Goal: Task Accomplishment & Management: Use online tool/utility

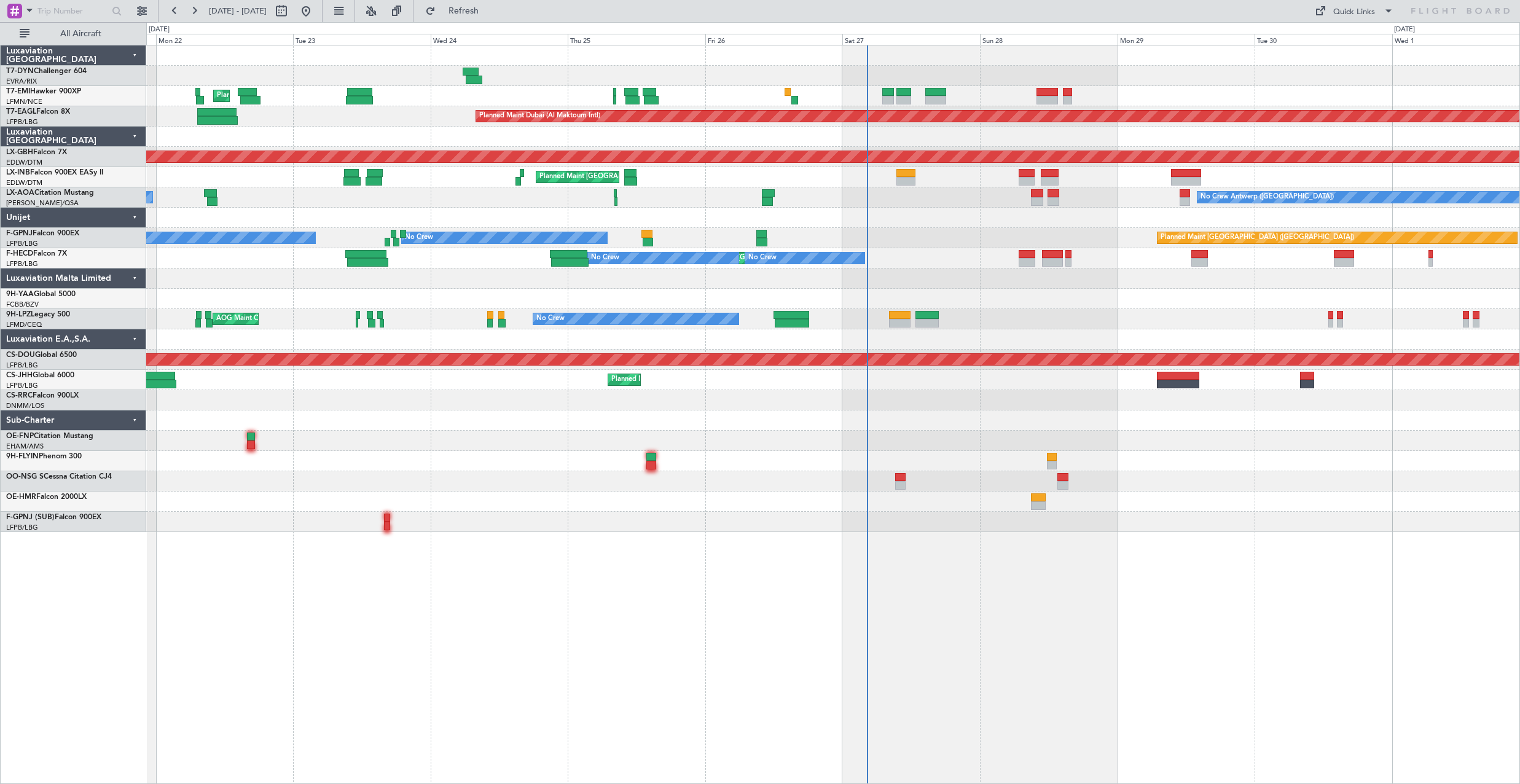
click at [935, 441] on div at bounding box center [833, 440] width 1373 height 21
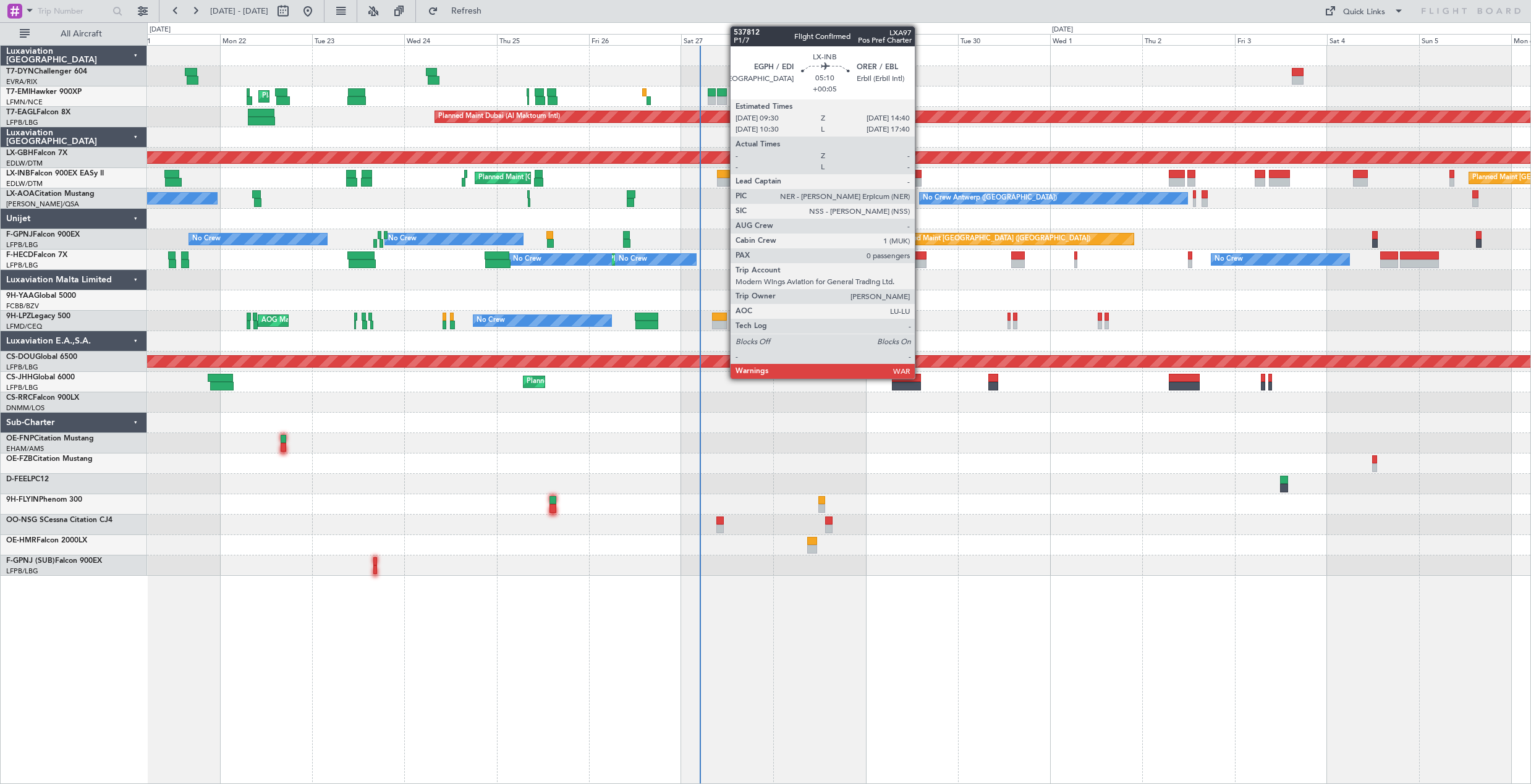
click at [920, 178] on div at bounding box center [912, 182] width 21 height 8
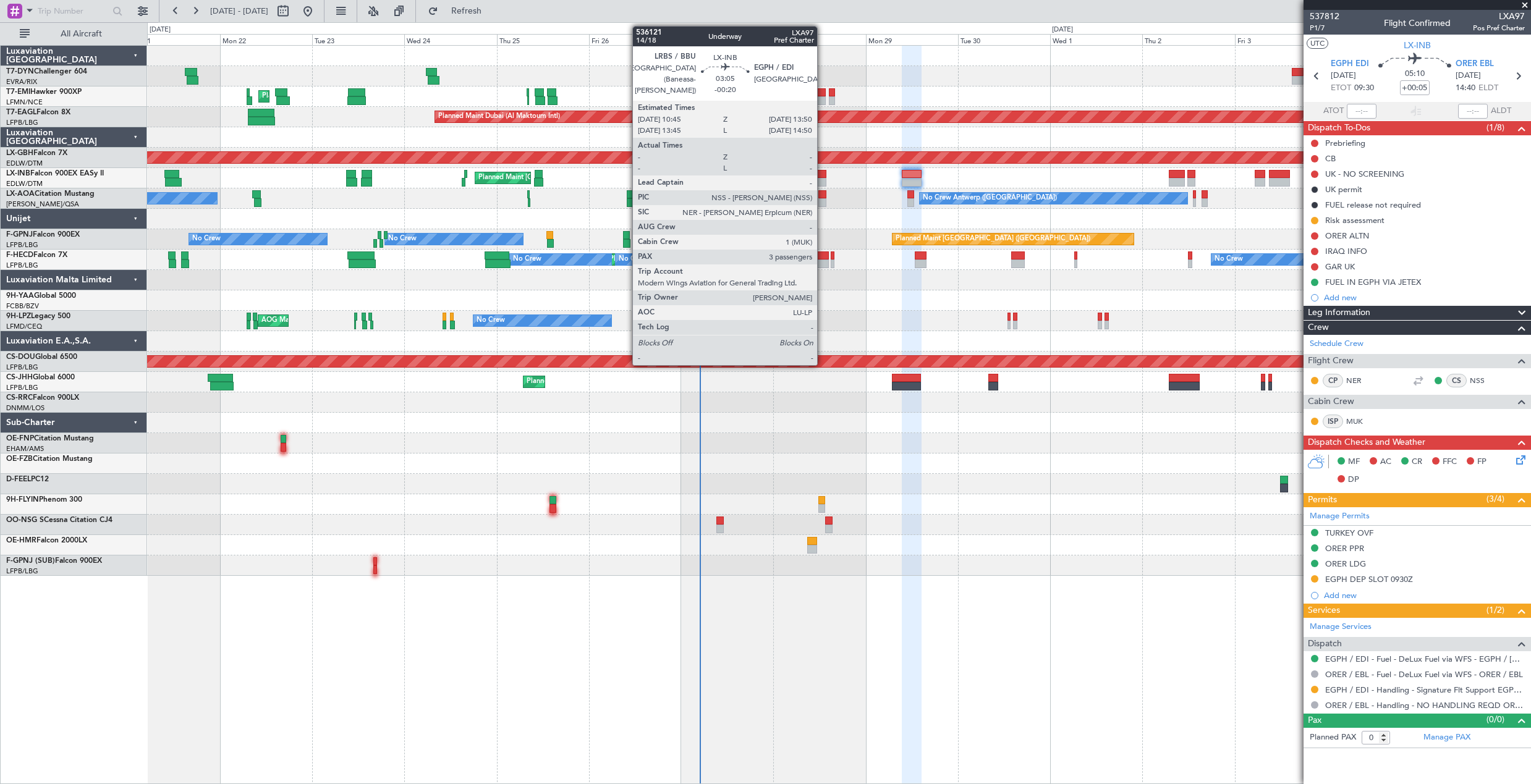
click at [823, 173] on div at bounding box center [820, 174] width 12 height 8
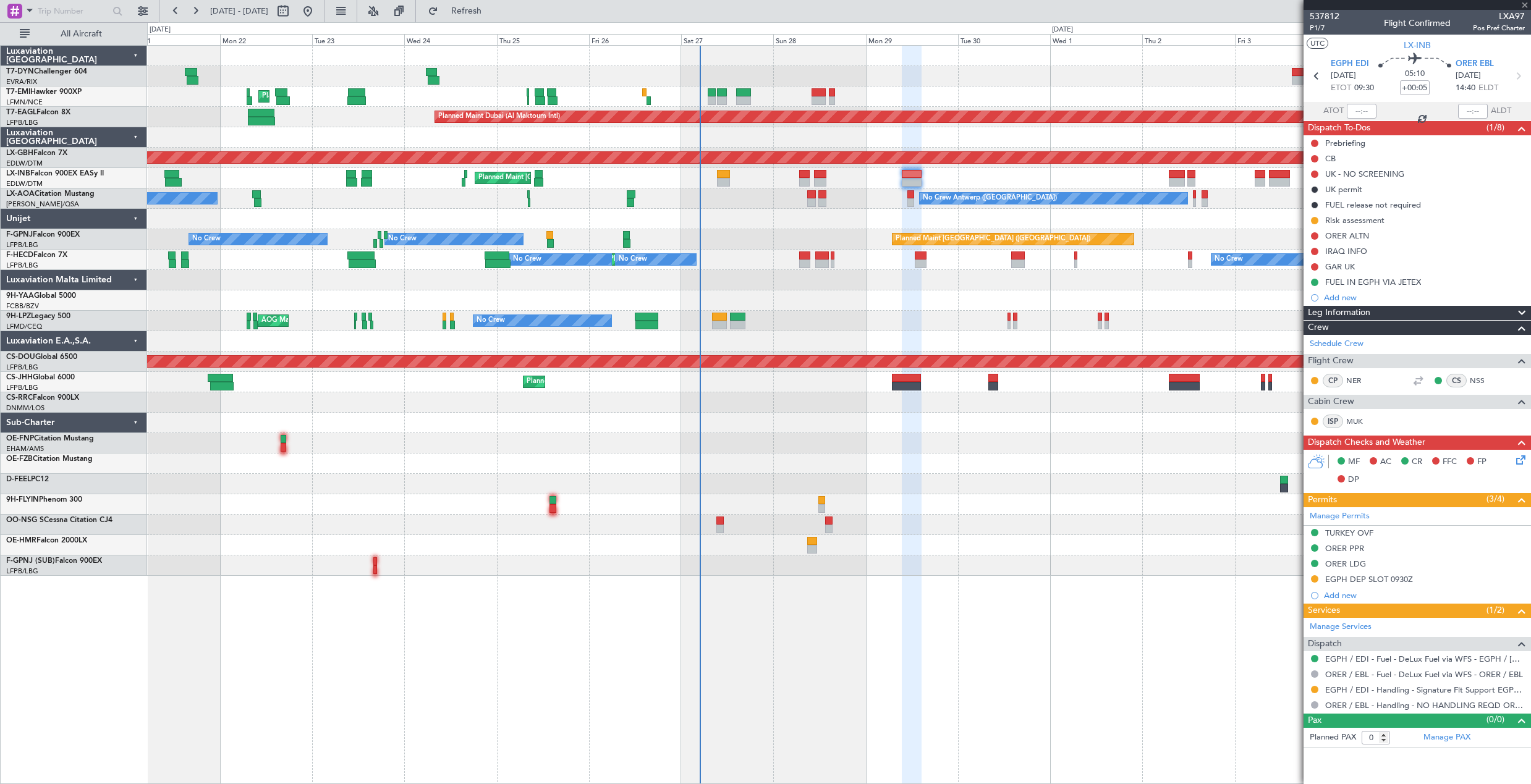
type input "-00:20"
type input "3"
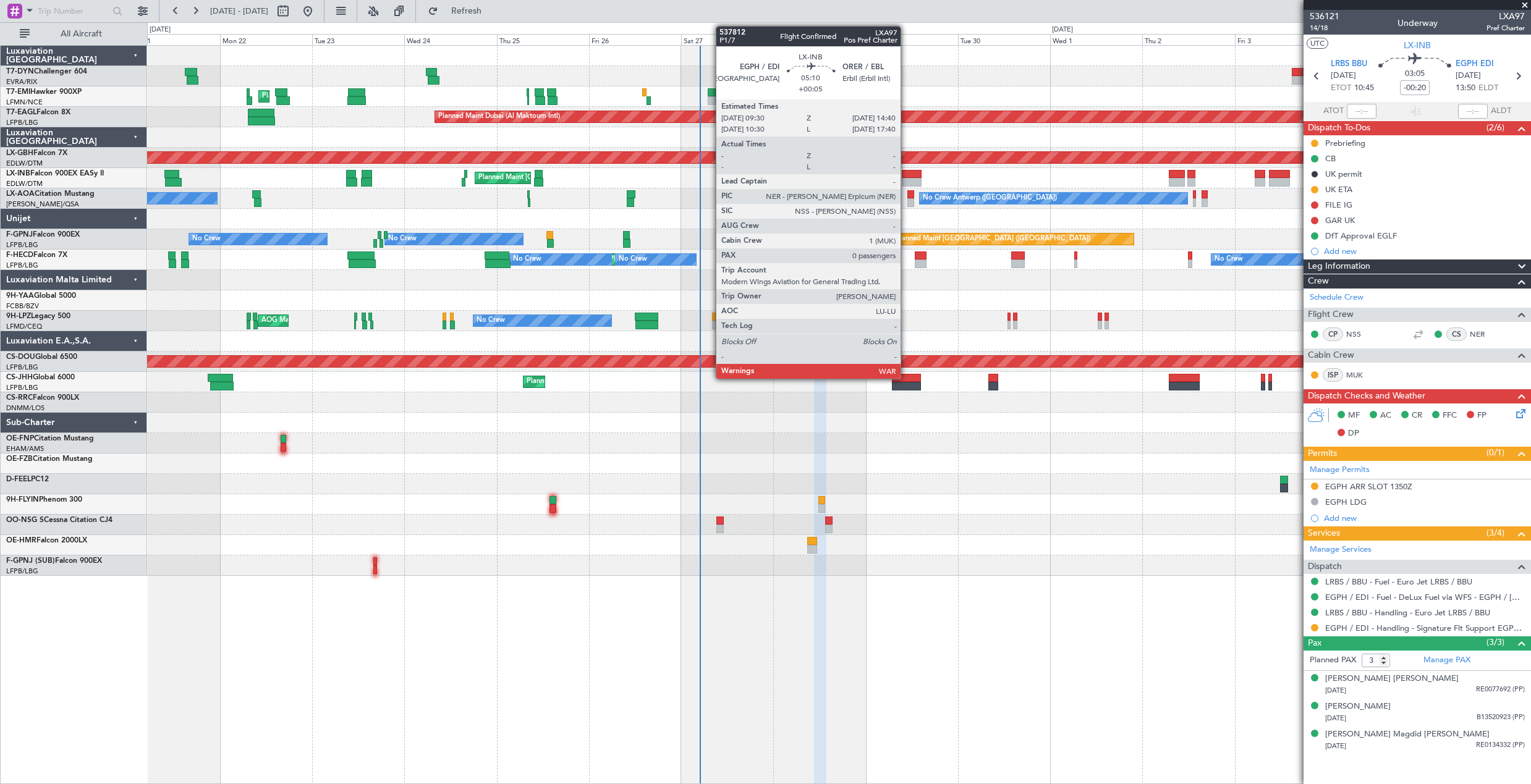
click at [906, 178] on div at bounding box center [912, 174] width 21 height 8
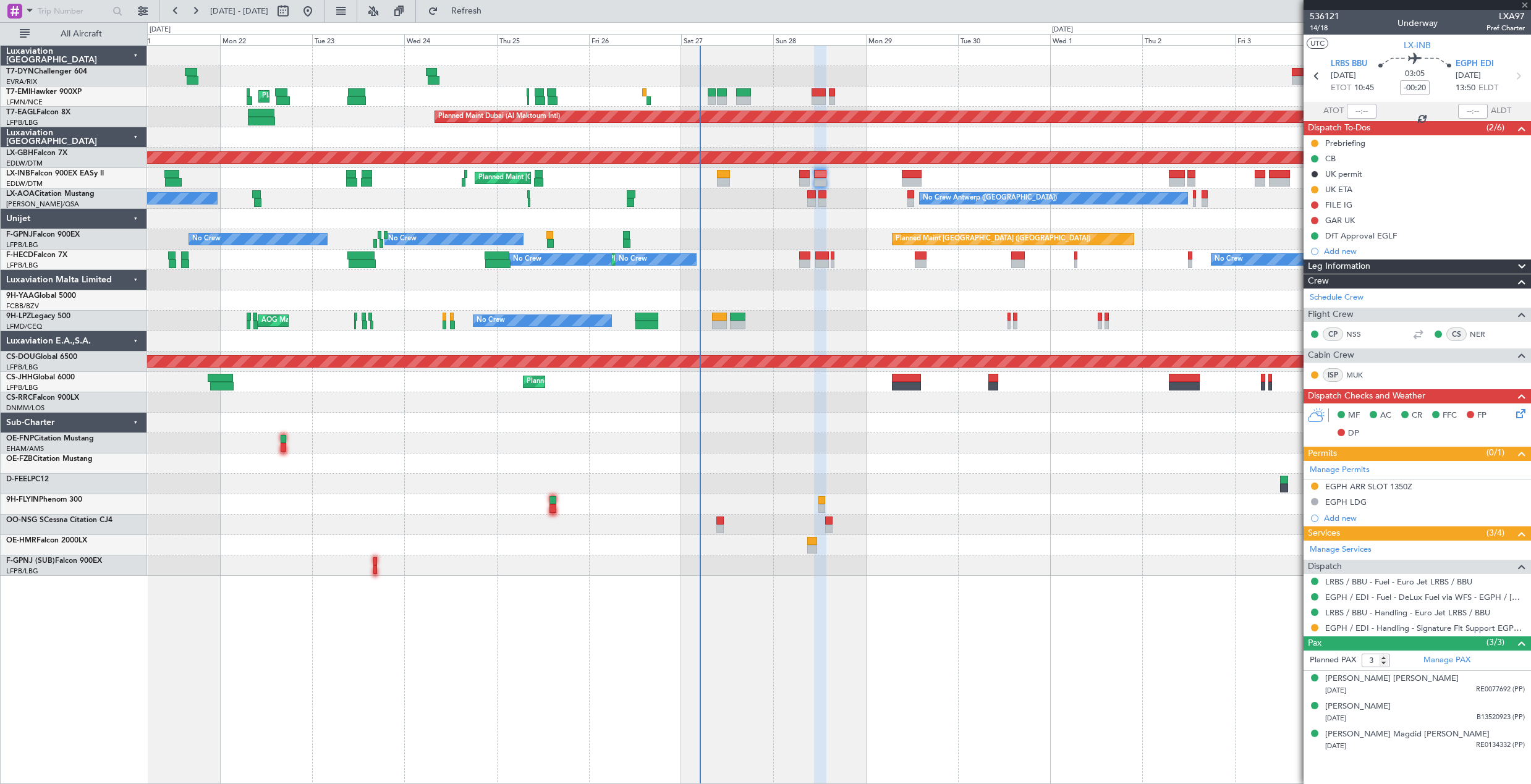
type input "+00:05"
type input "0"
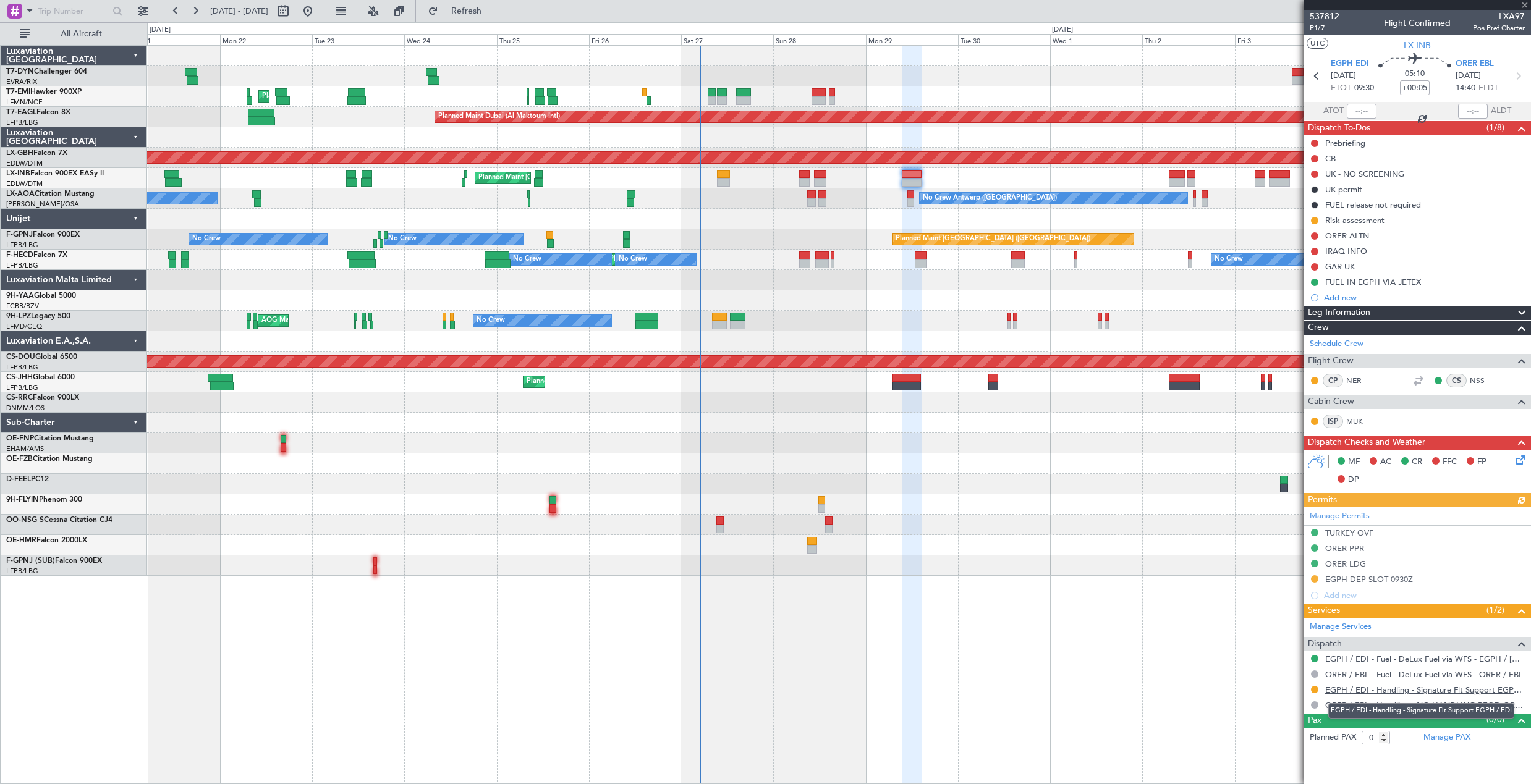
click at [1402, 687] on link "EGPH / EDI - Handling - Signature Flt Support EGPH / EDI" at bounding box center [1425, 690] width 200 height 11
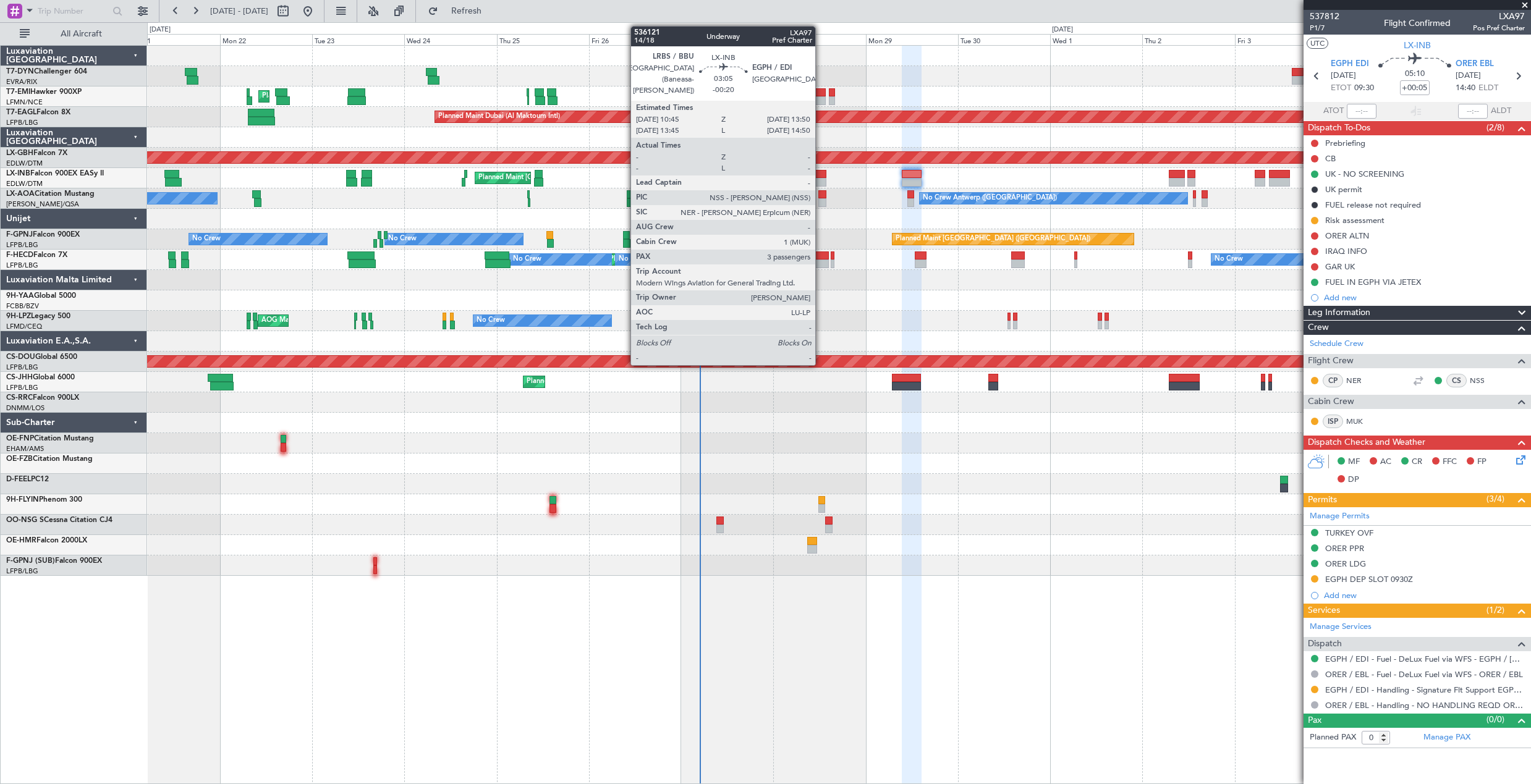
click at [821, 175] on div at bounding box center [820, 174] width 12 height 8
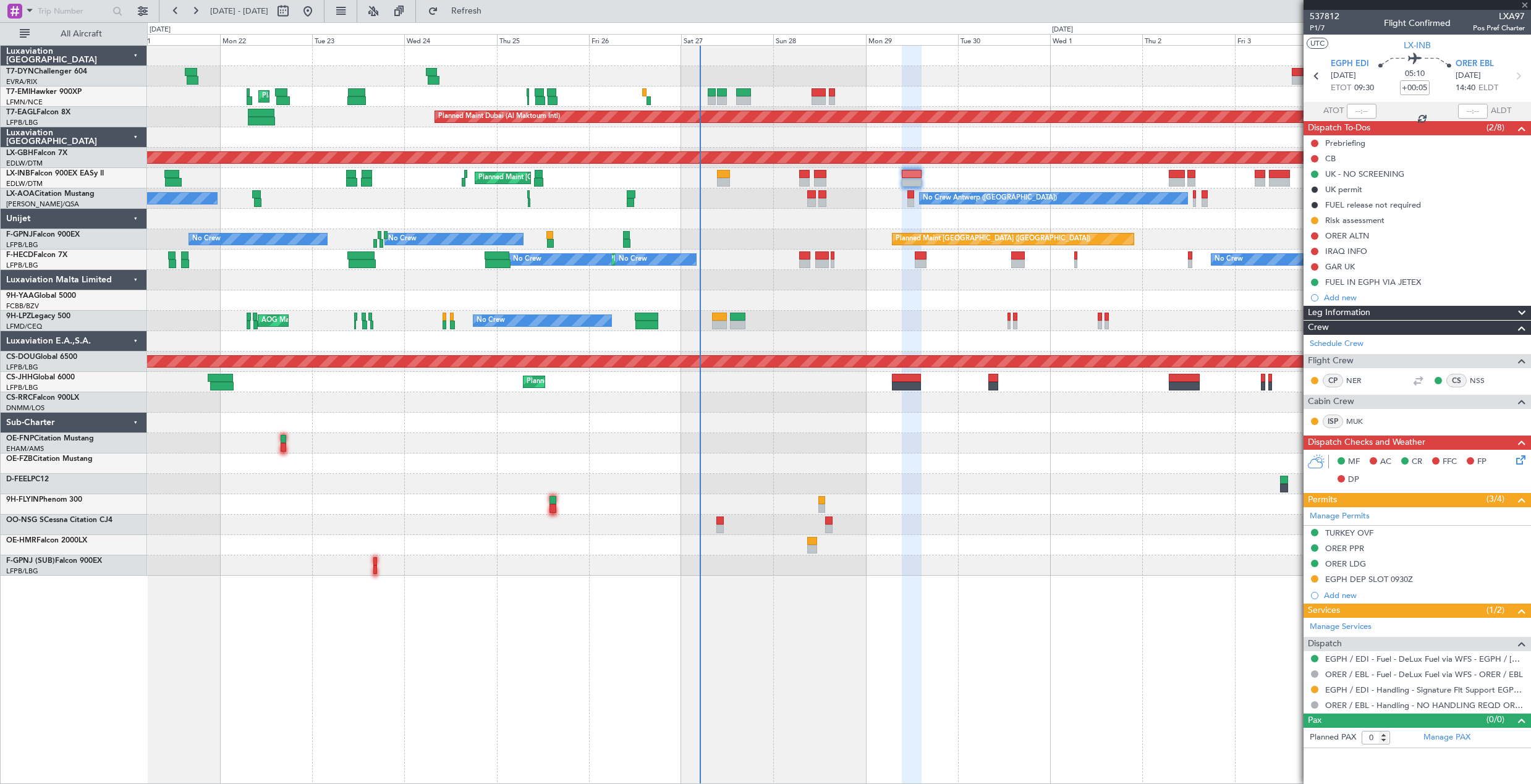
type input "-00:20"
type input "3"
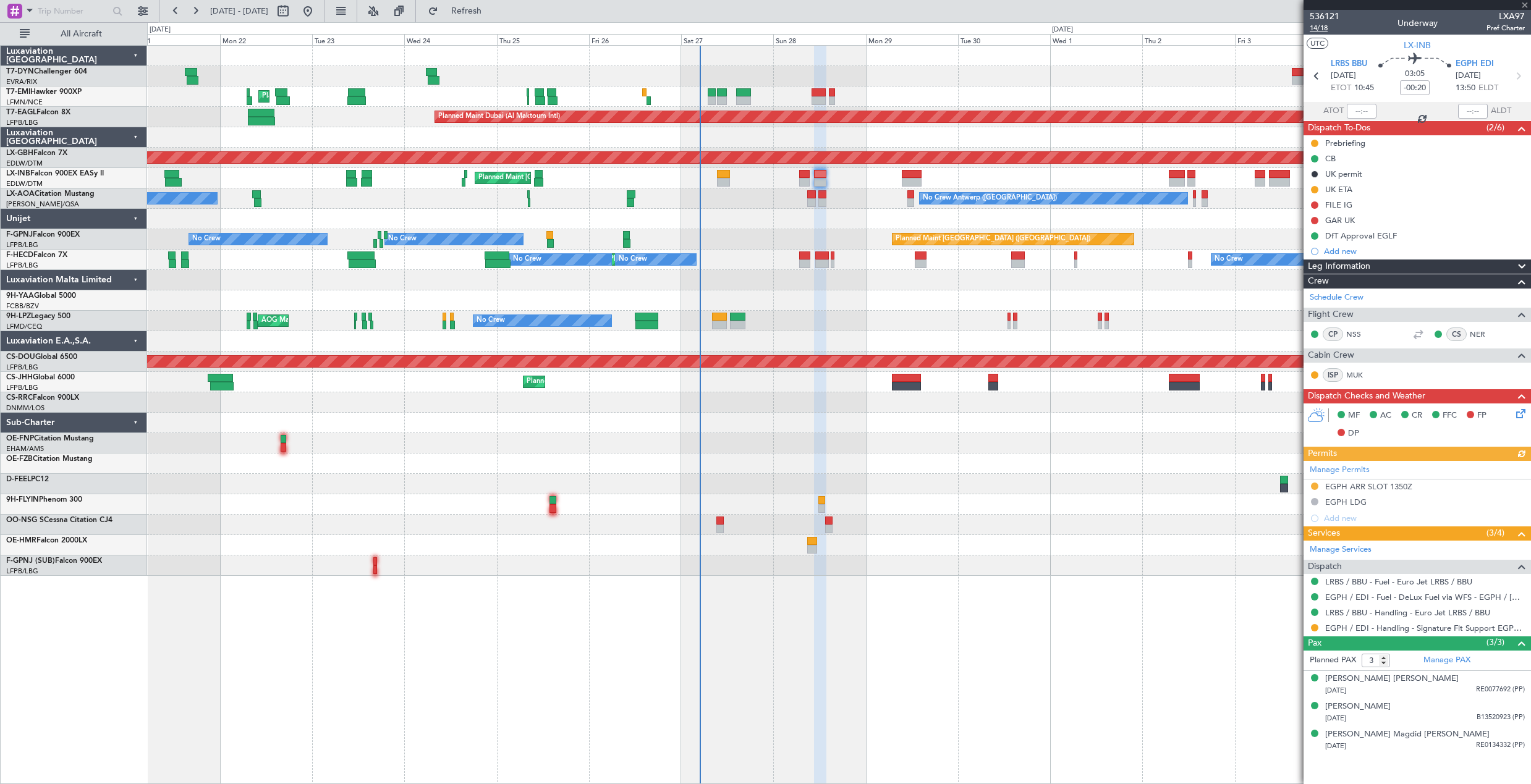
click at [1317, 28] on span "14/18" at bounding box center [1324, 28] width 30 height 11
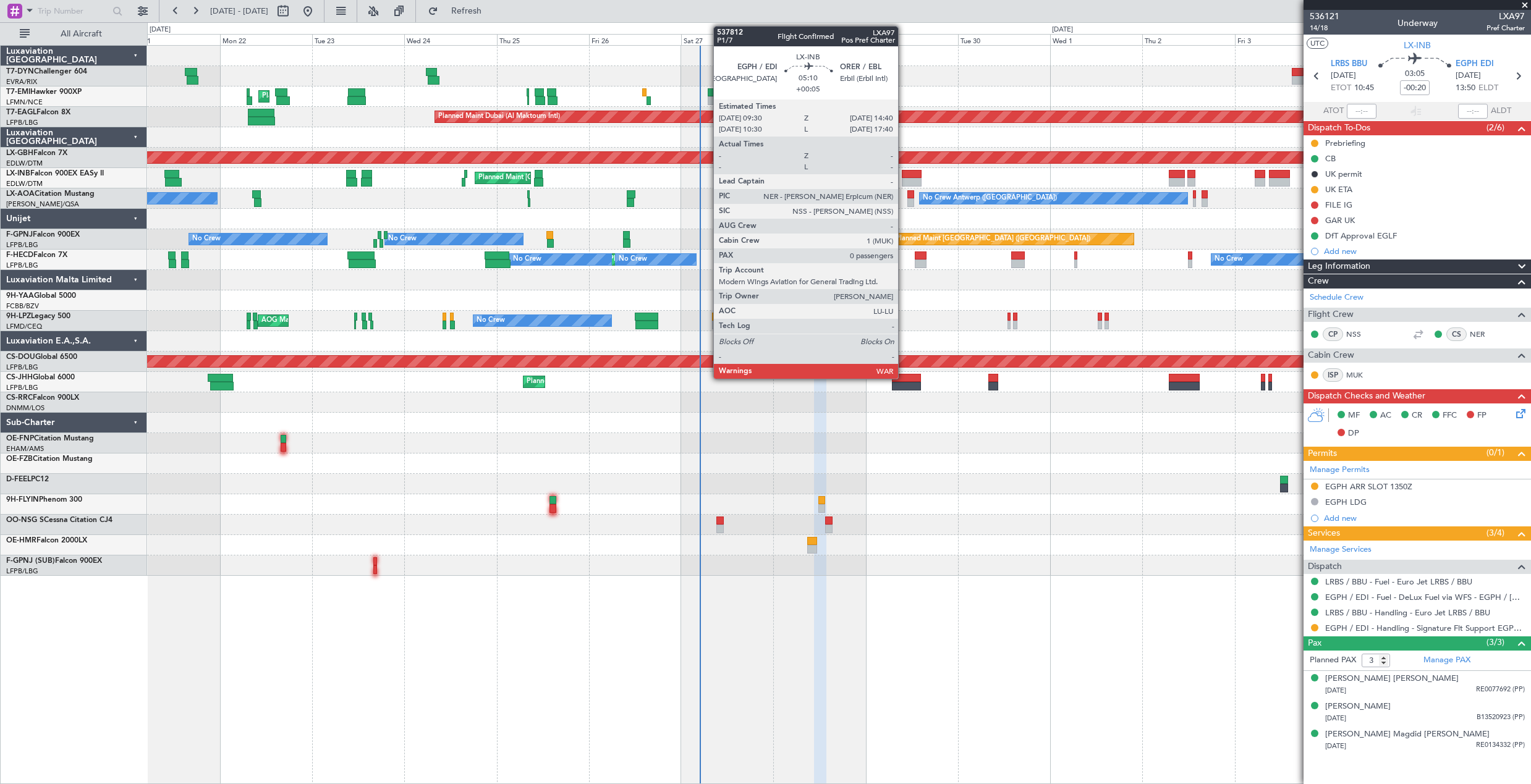
click at [904, 176] on div at bounding box center [912, 174] width 21 height 8
type input "+00:05"
type input "0"
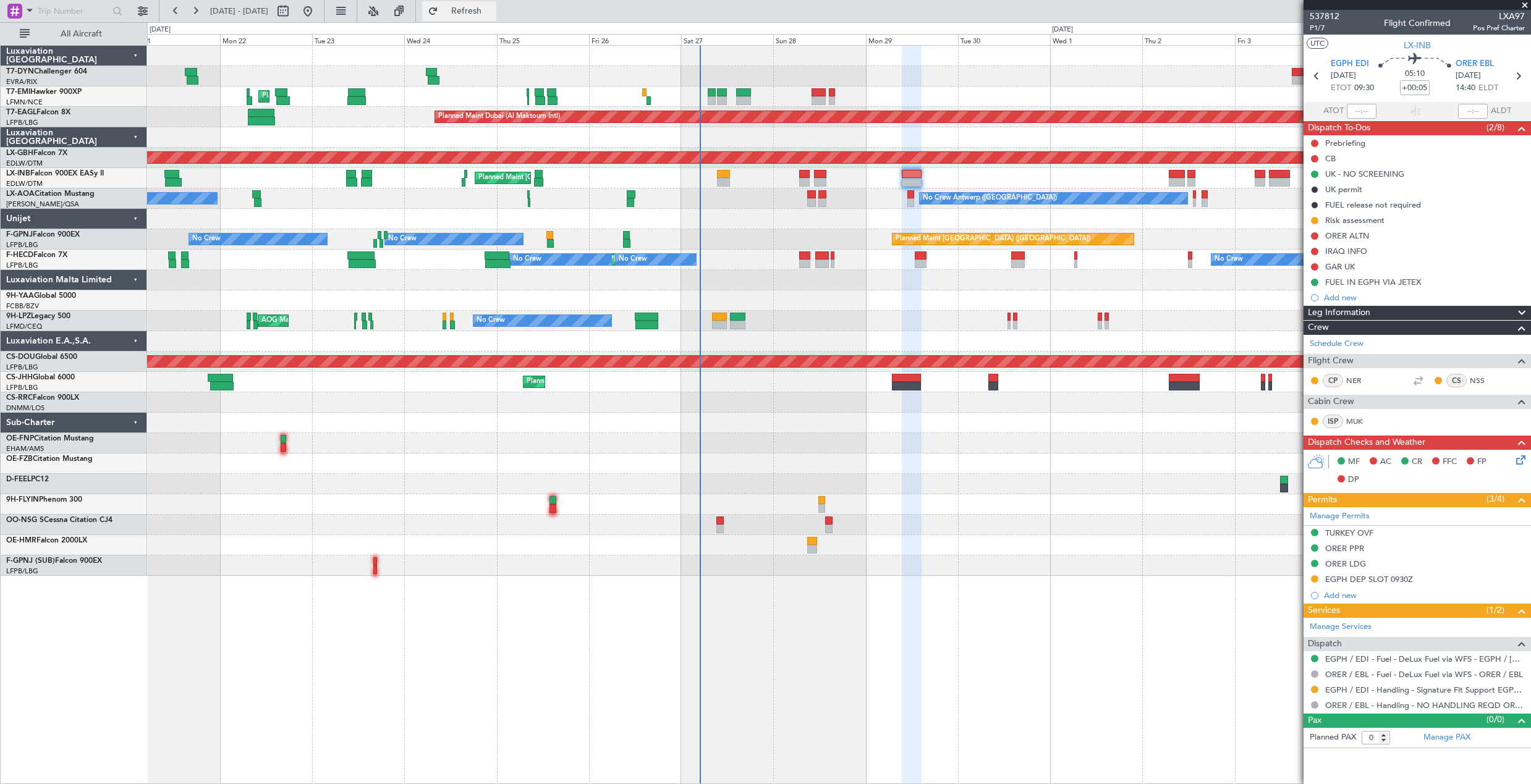
click at [492, 11] on span "Refresh" at bounding box center [466, 11] width 52 height 8
click at [1316, 26] on span "P1/7" at bounding box center [1324, 28] width 30 height 11
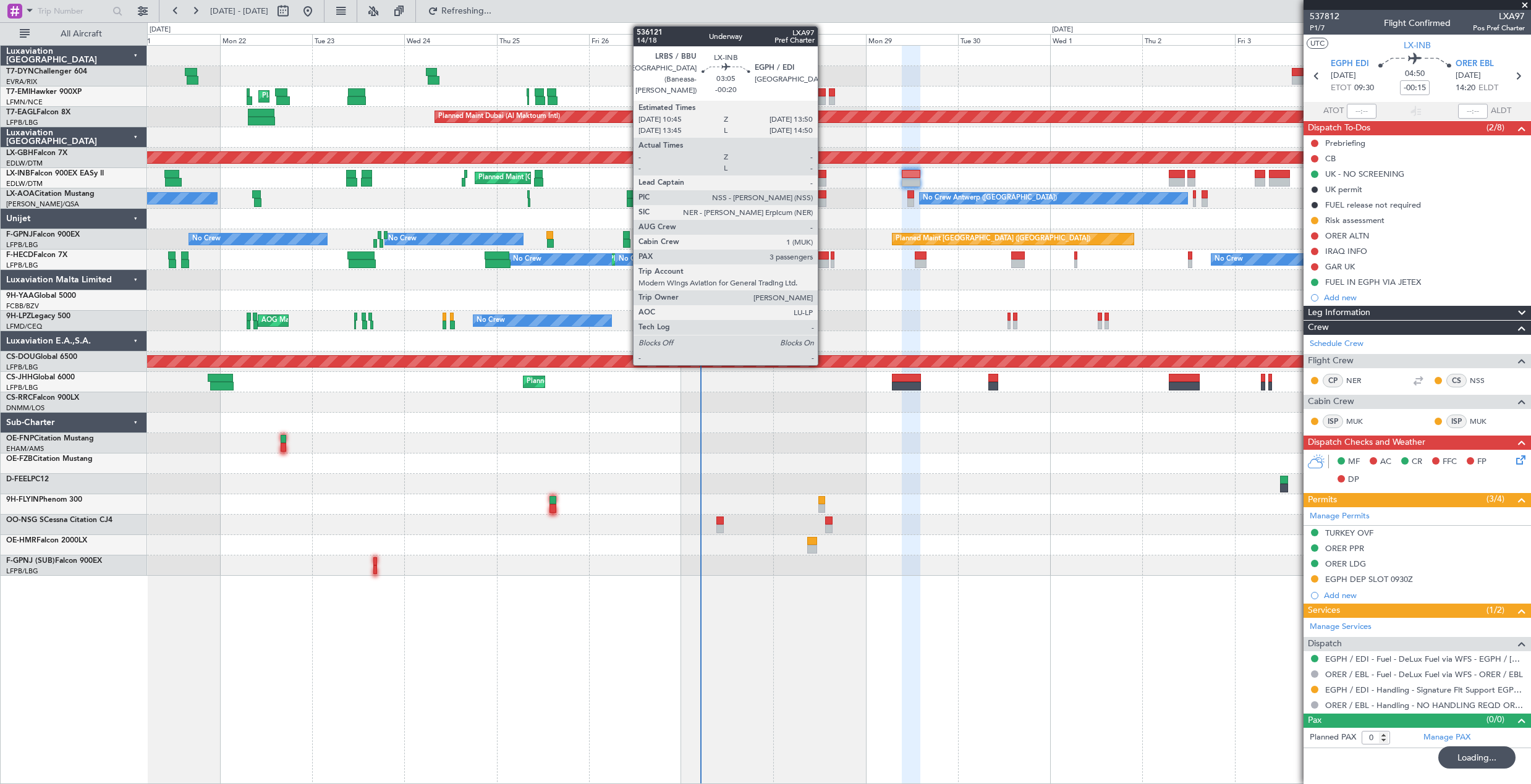
click at [824, 177] on div at bounding box center [820, 174] width 12 height 8
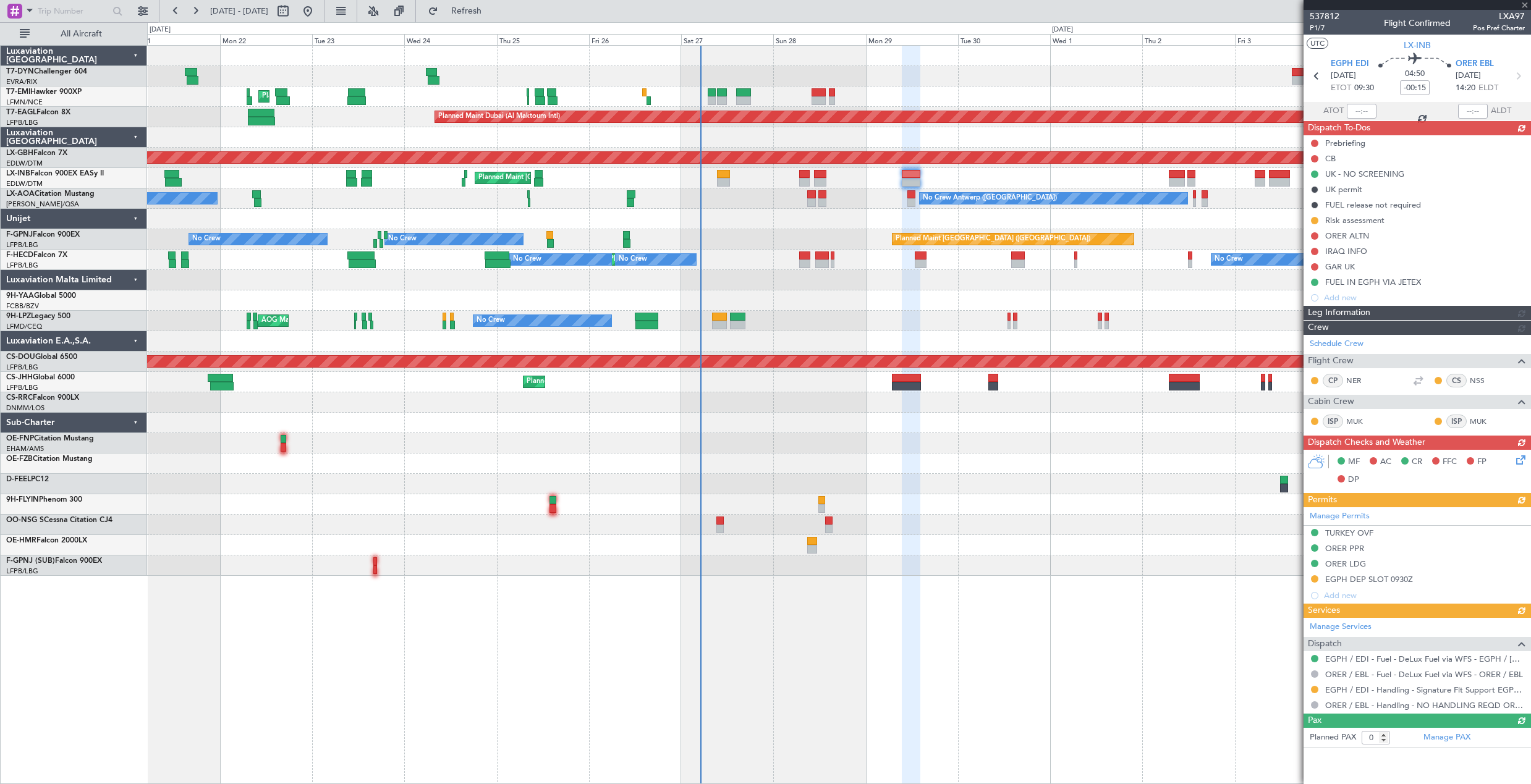
type input "-00:20"
type input "3"
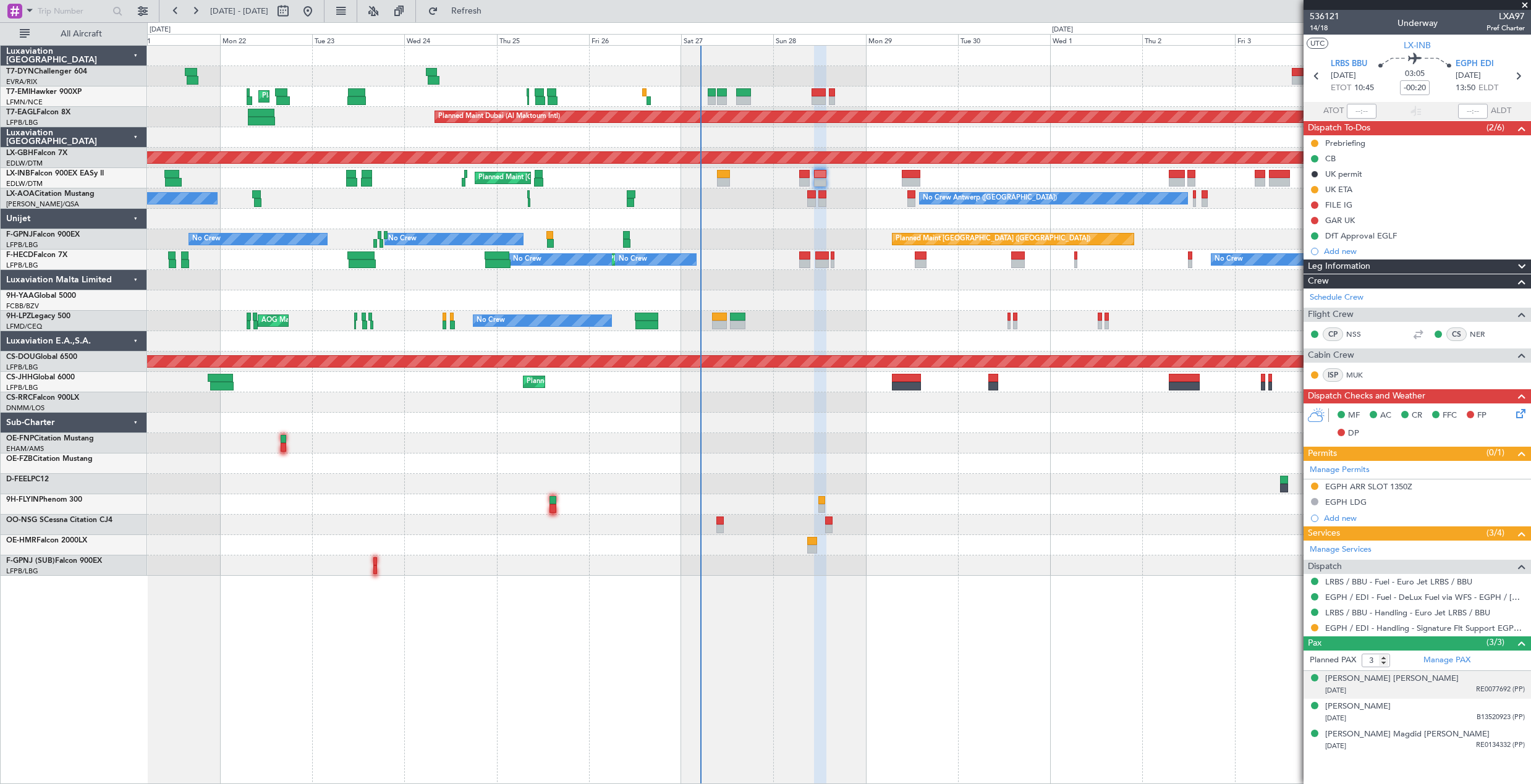
click at [1448, 686] on div "[DATE] RE0077692 (PP)" at bounding box center [1425, 691] width 200 height 12
click at [1464, 745] on div "[DATE] B13520923 (PP)" at bounding box center [1425, 748] width 200 height 12
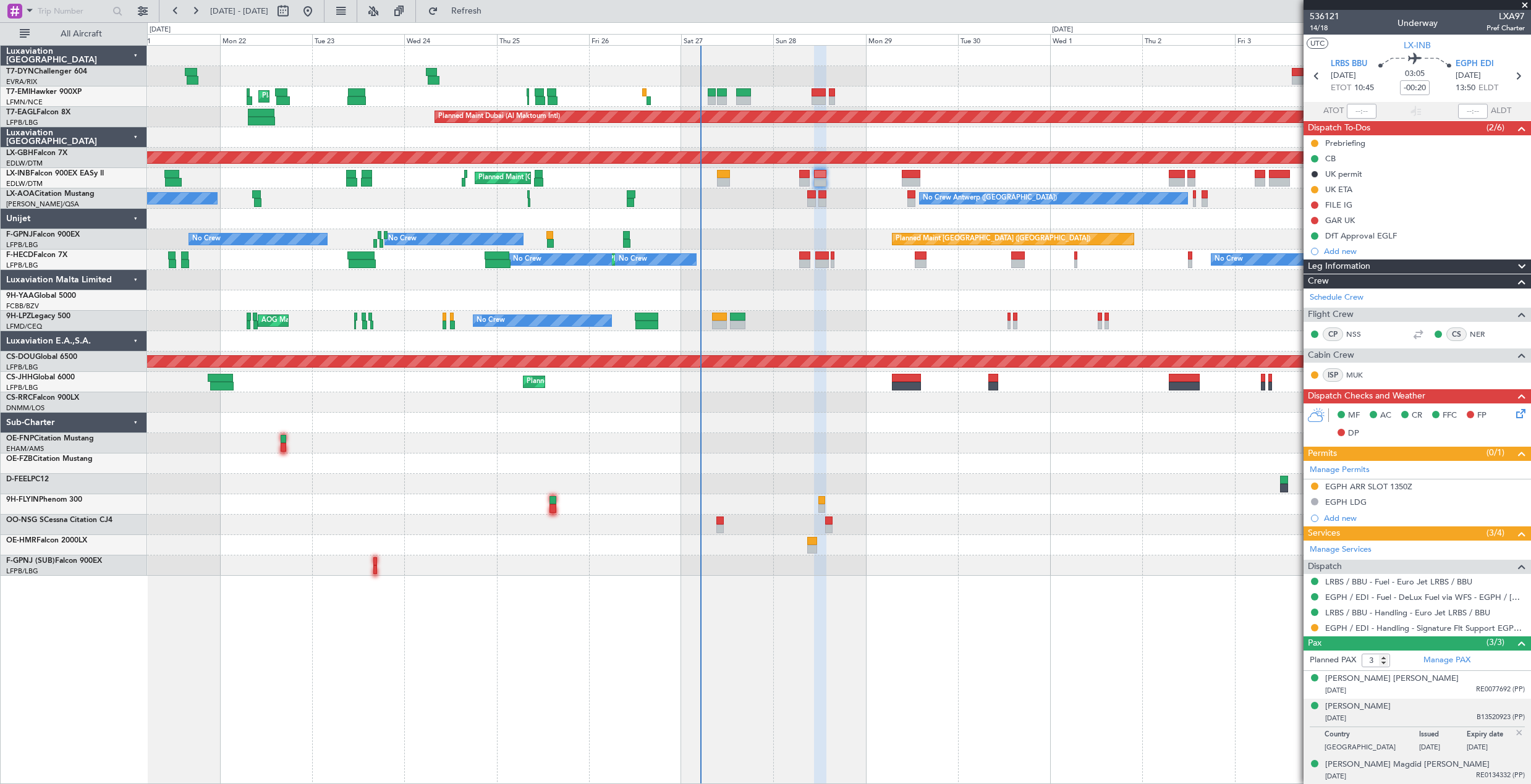
click at [1455, 777] on div "[DATE] RE0134332 (PP)" at bounding box center [1425, 777] width 200 height 12
click at [477, 10] on button "Refresh" at bounding box center [459, 11] width 74 height 20
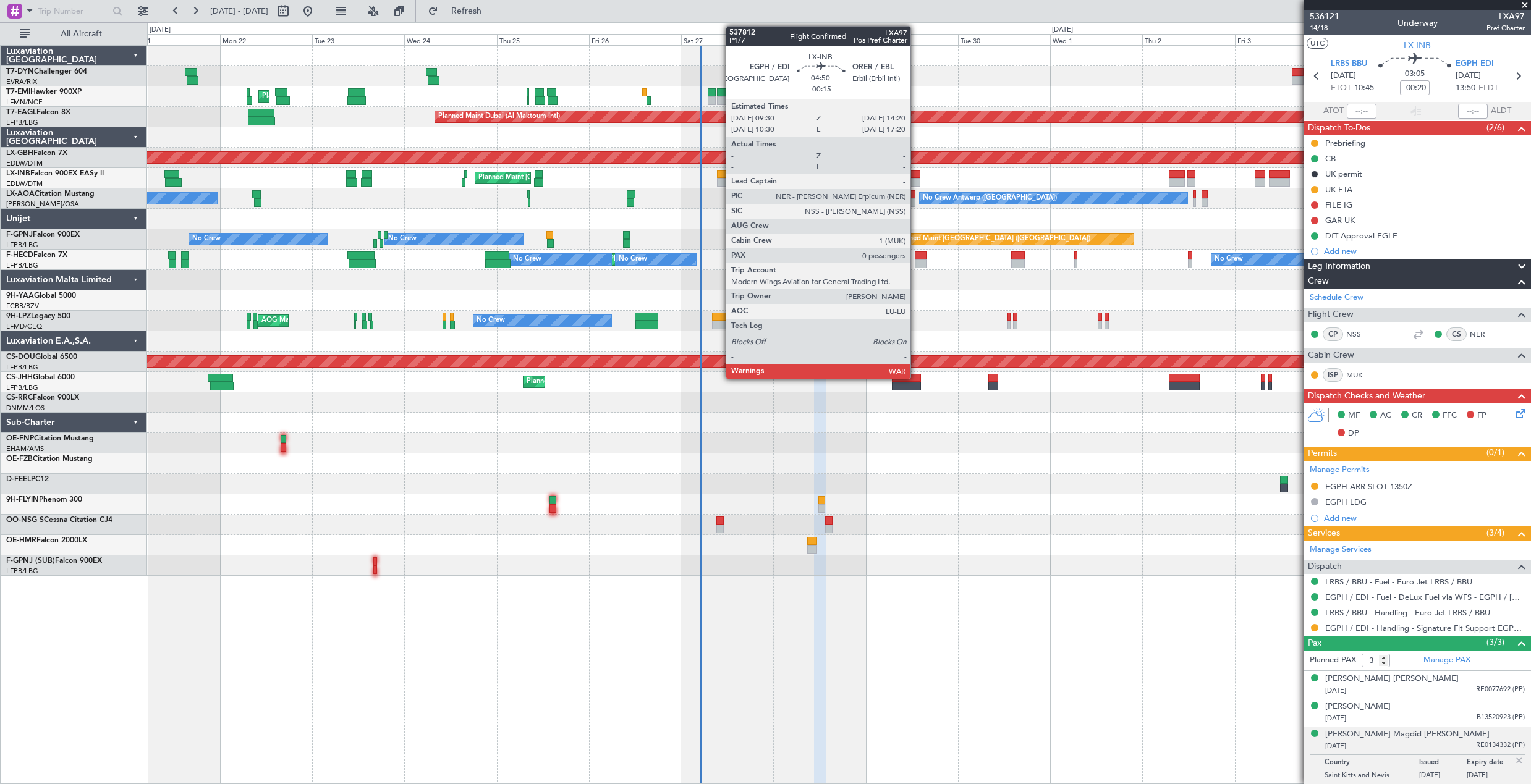
click at [916, 173] on div at bounding box center [911, 174] width 19 height 8
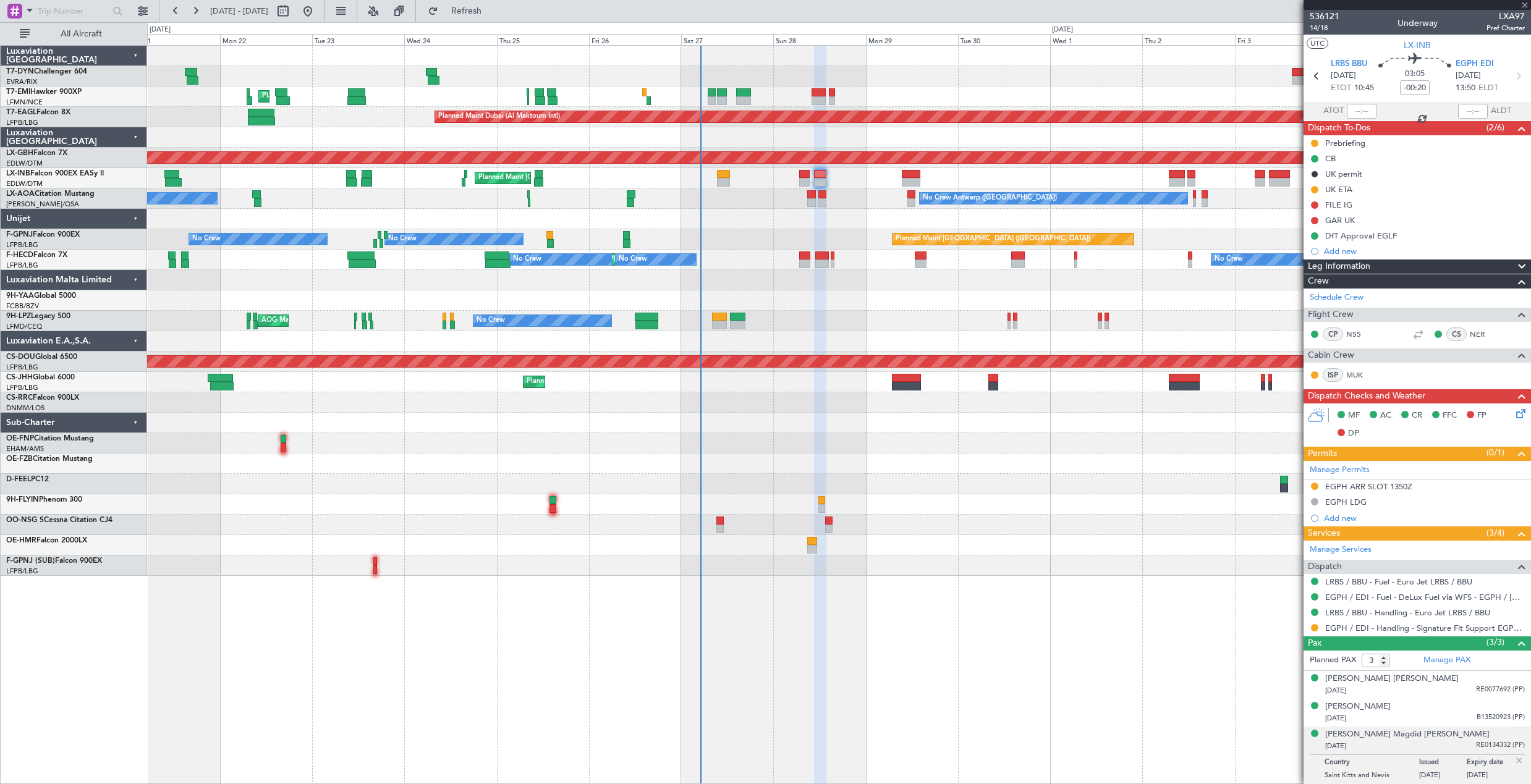
type input "-00:15"
type input "0"
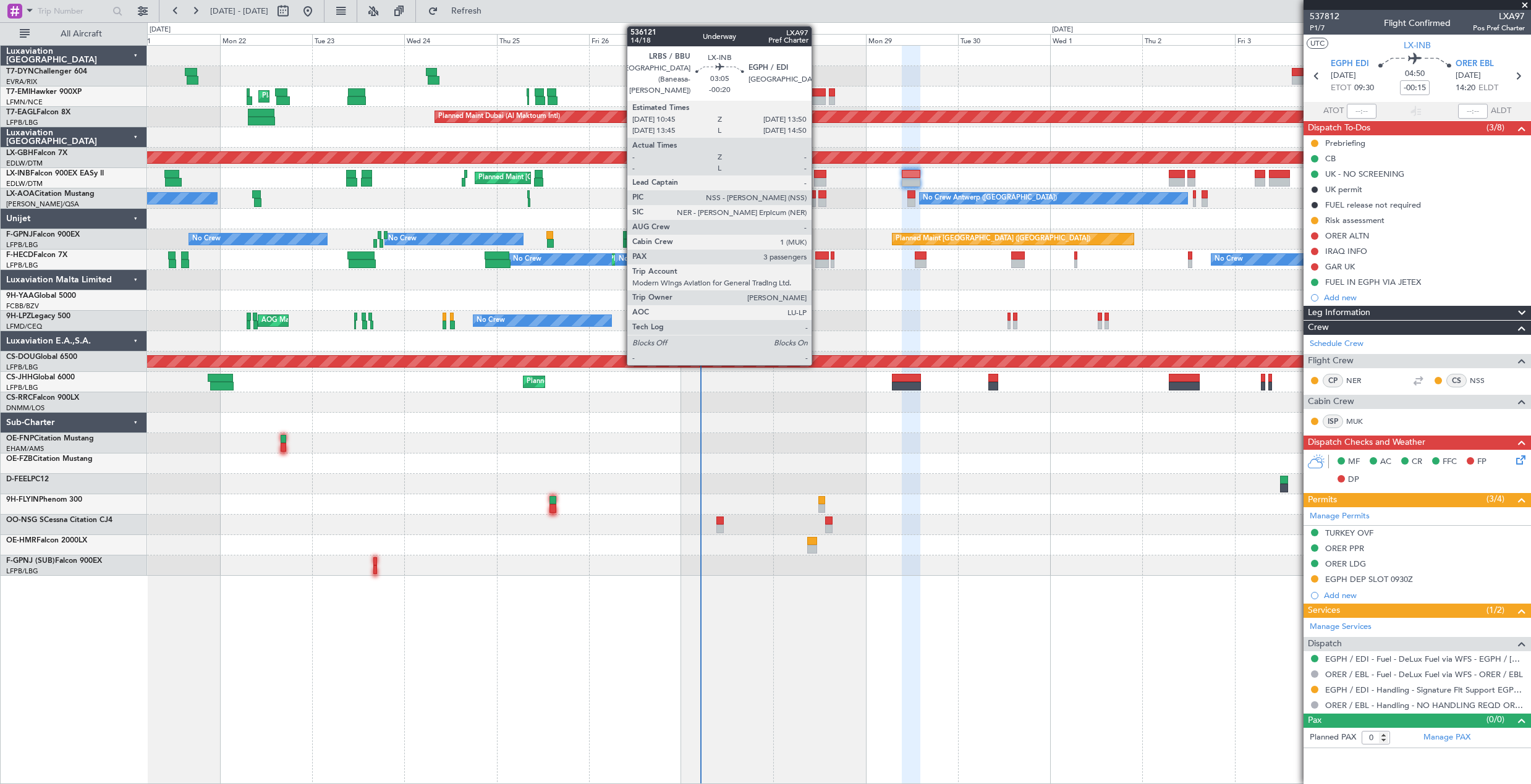
click at [817, 173] on div at bounding box center [820, 174] width 12 height 8
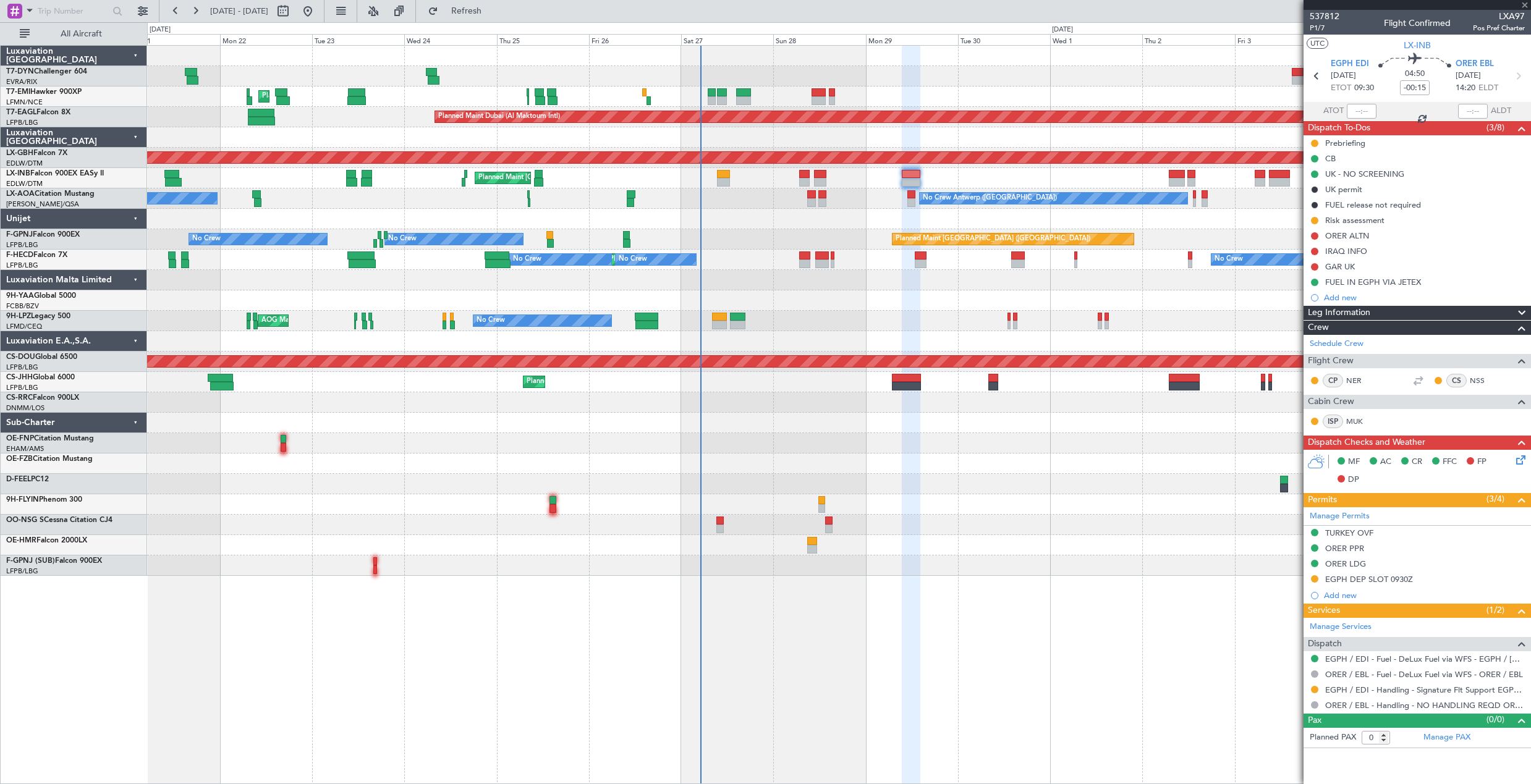
type input "-00:20"
type input "3"
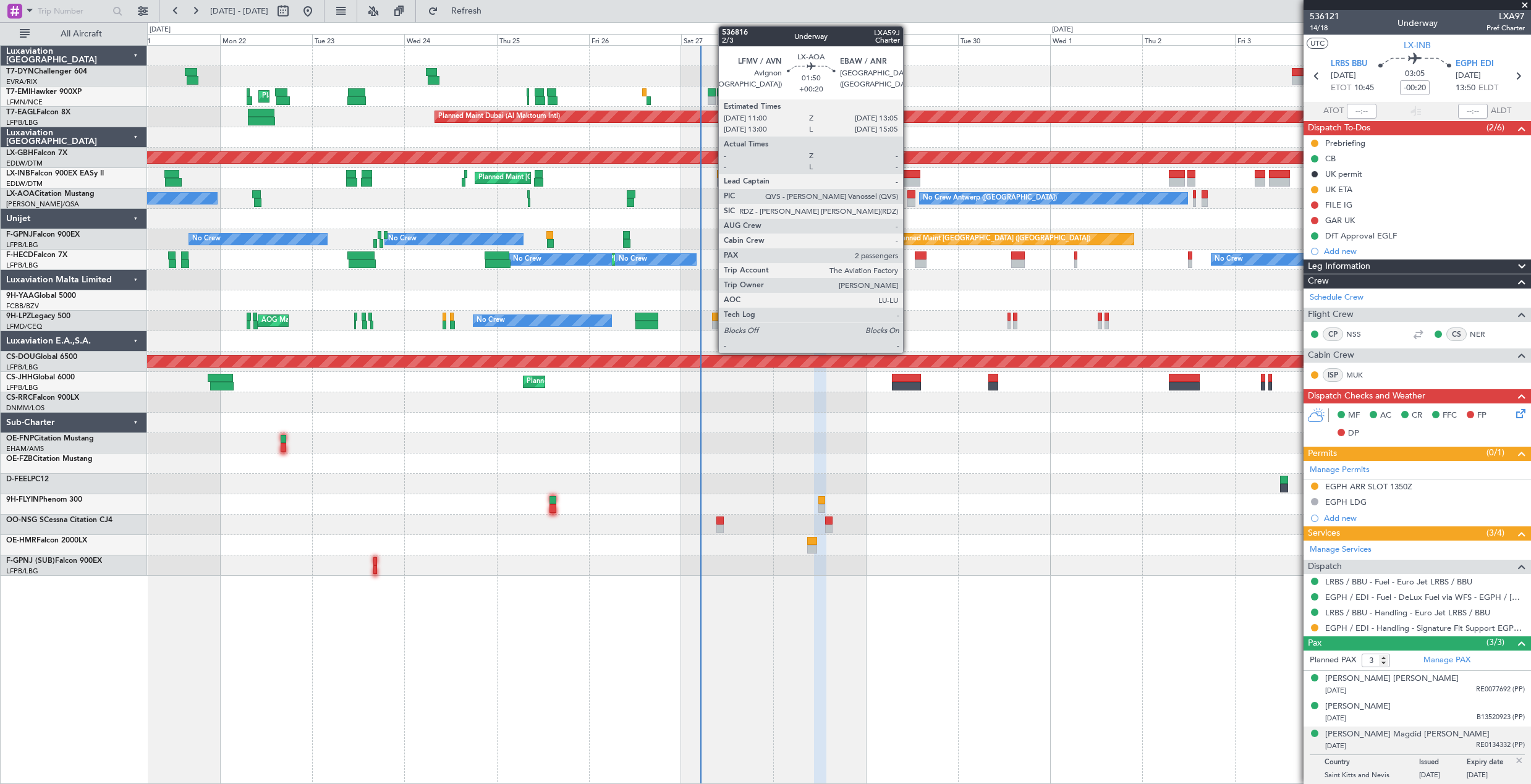
click at [909, 195] on div at bounding box center [911, 194] width 8 height 8
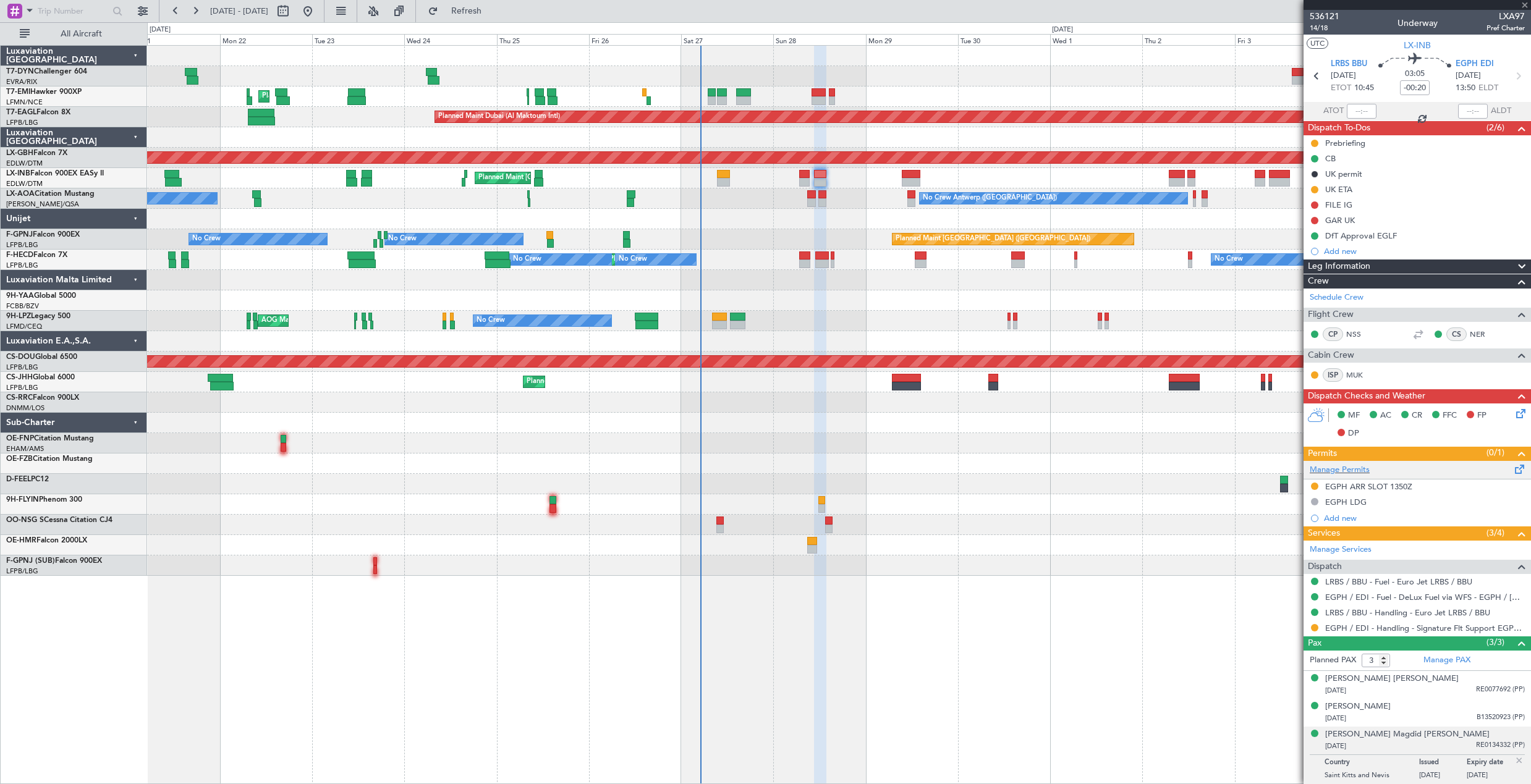
type input "+00:20"
type input "2"
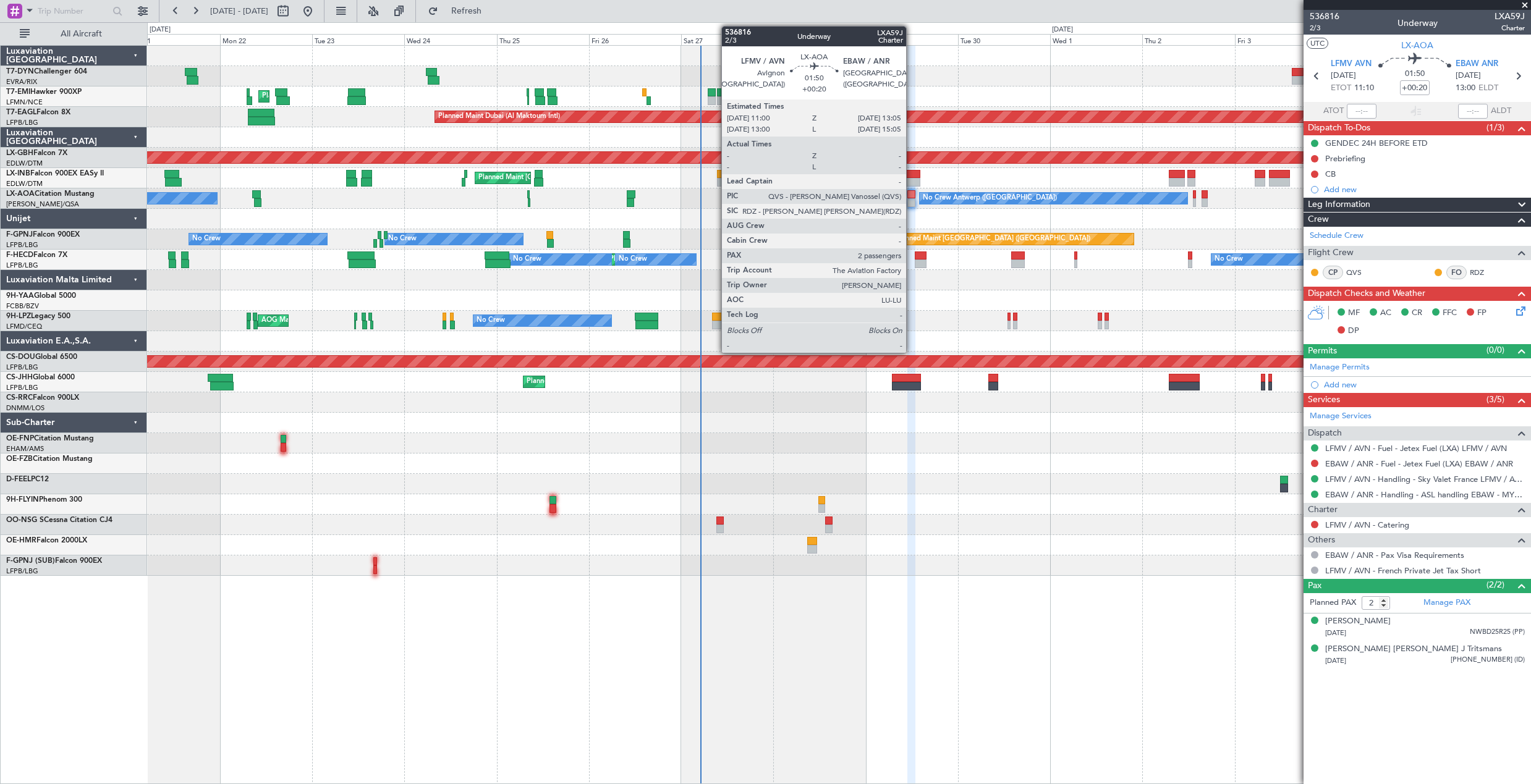
click at [912, 197] on div at bounding box center [911, 194] width 8 height 8
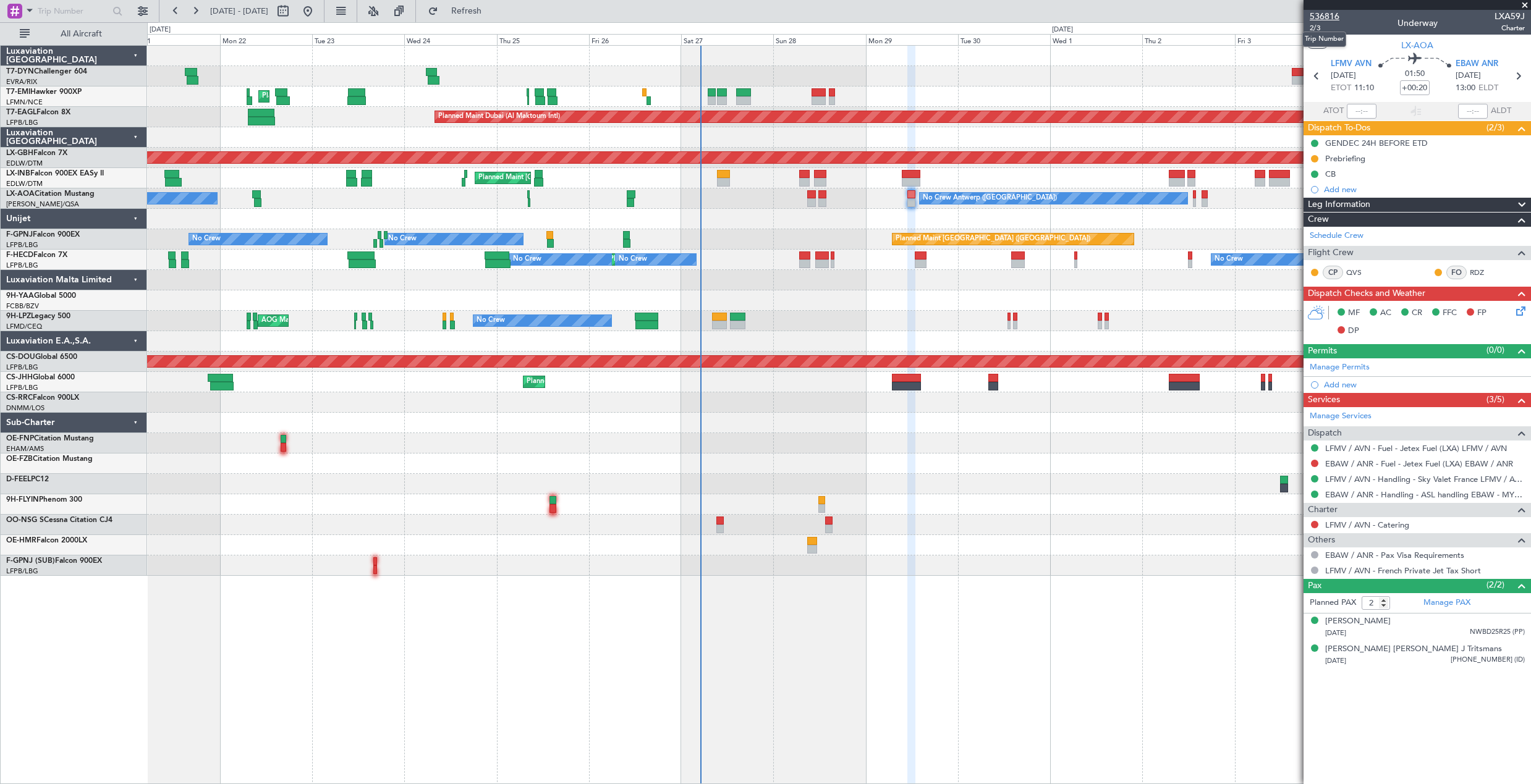
click at [1323, 20] on span "536816" at bounding box center [1324, 17] width 30 height 13
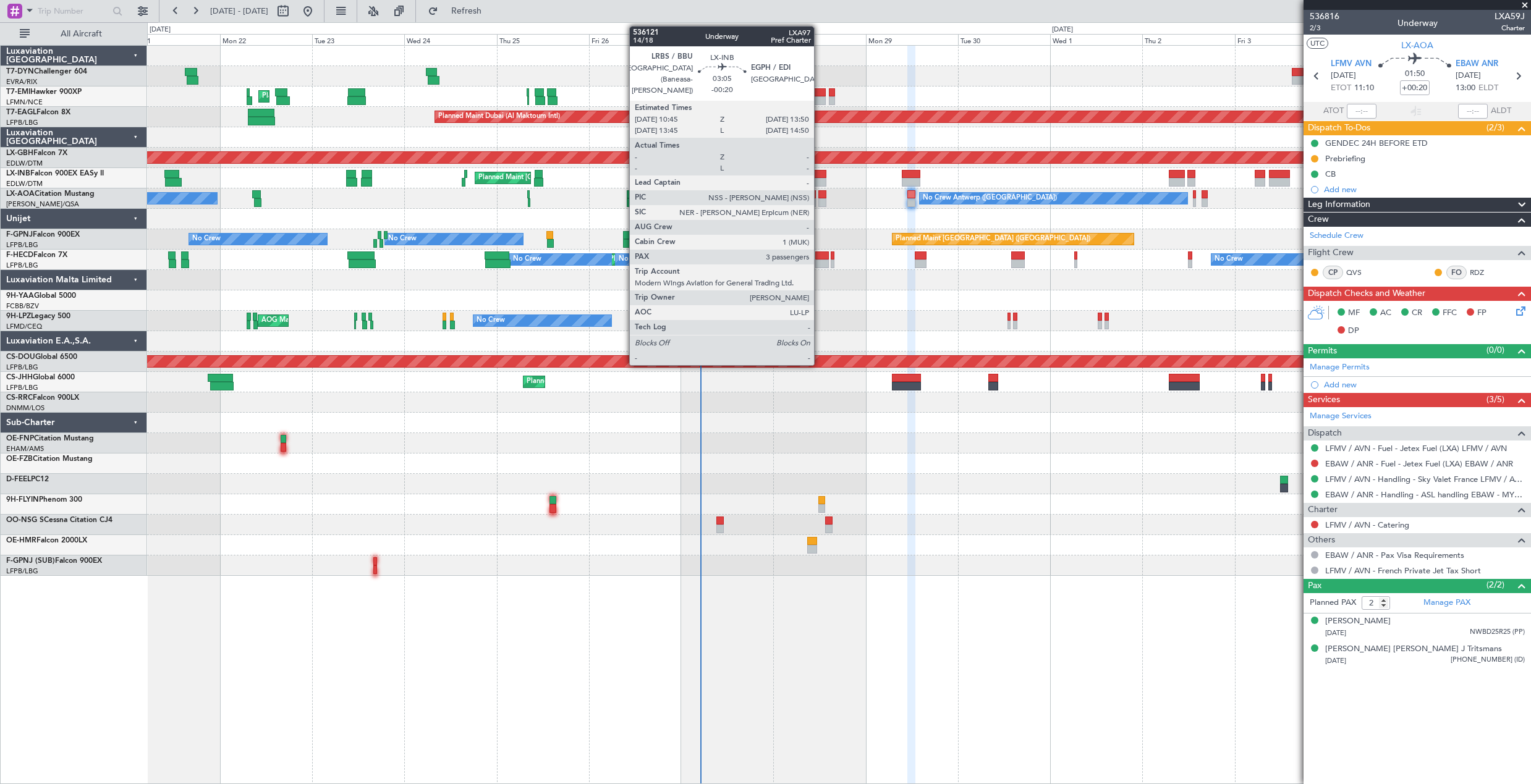
click at [820, 170] on div at bounding box center [820, 174] width 12 height 8
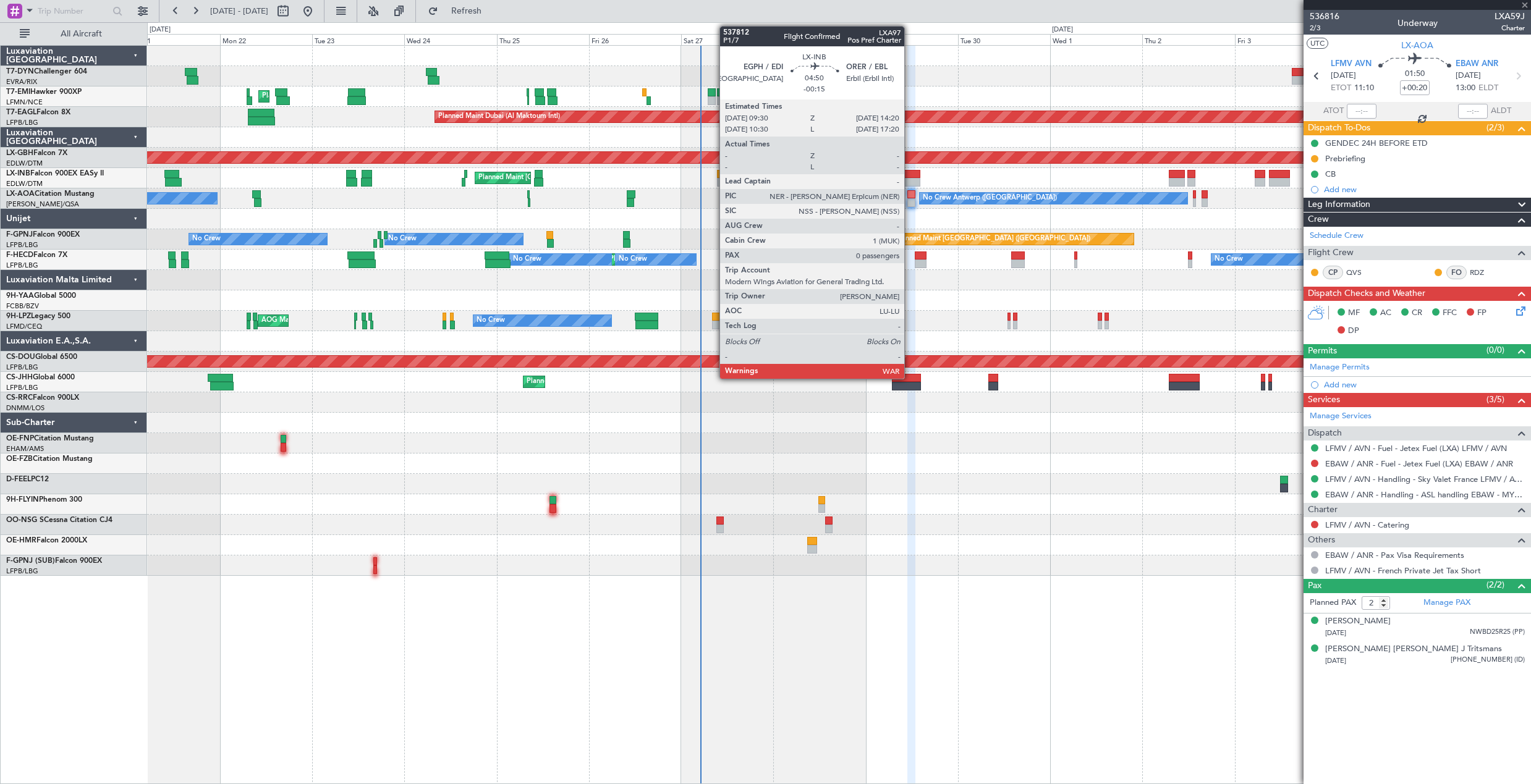
type input "-00:20"
type input "3"
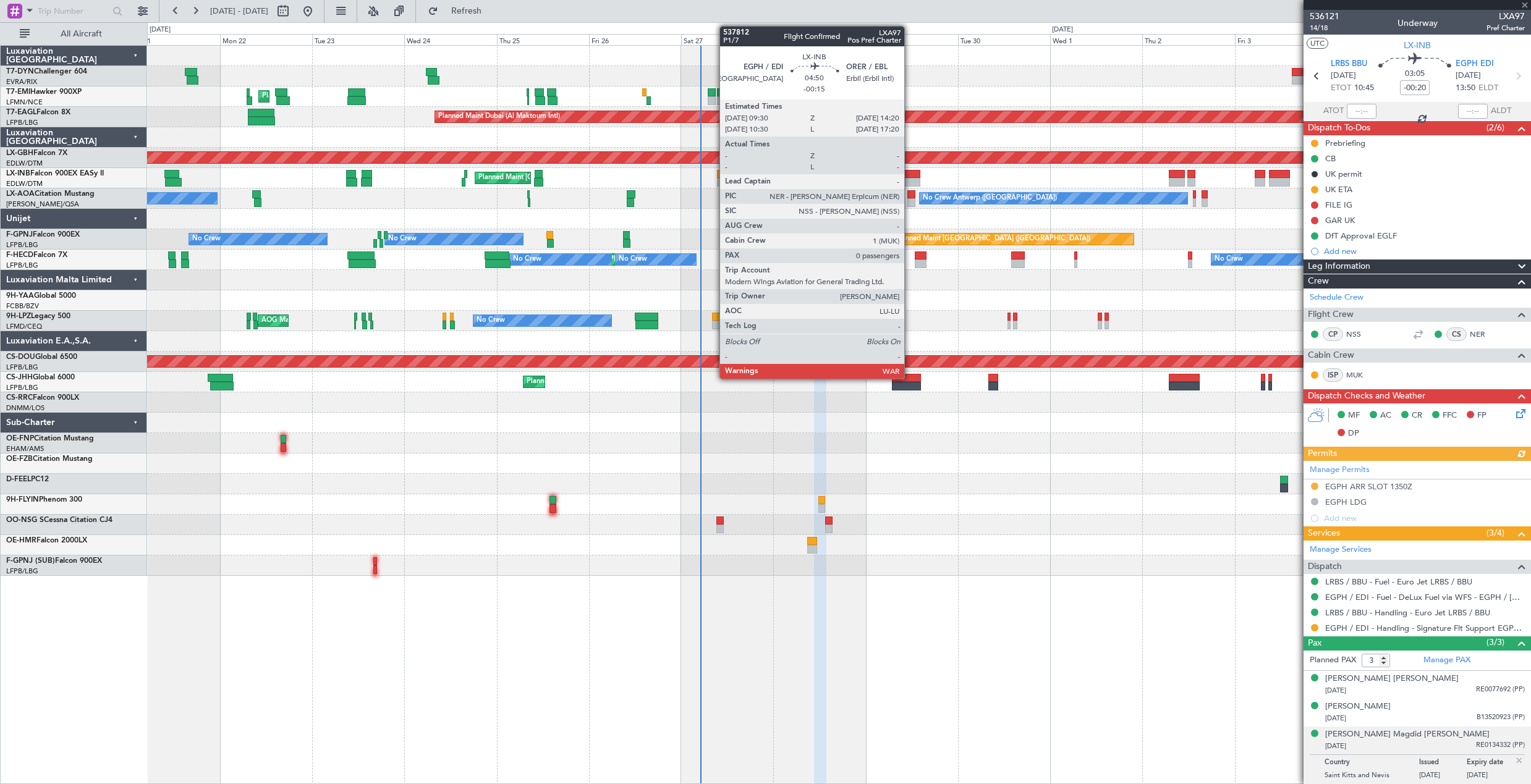
click at [910, 173] on div at bounding box center [911, 174] width 19 height 8
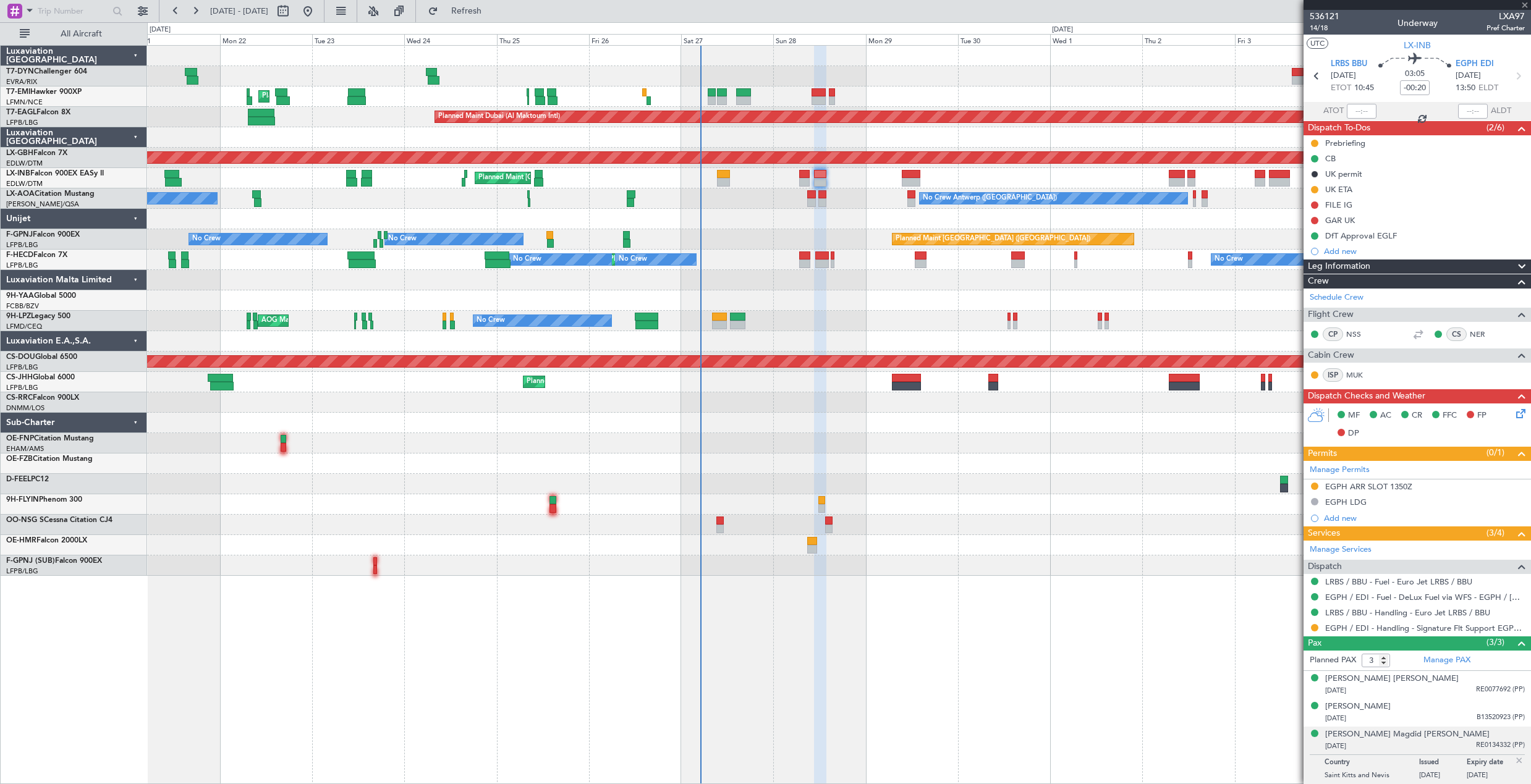
type input "-00:15"
type input "0"
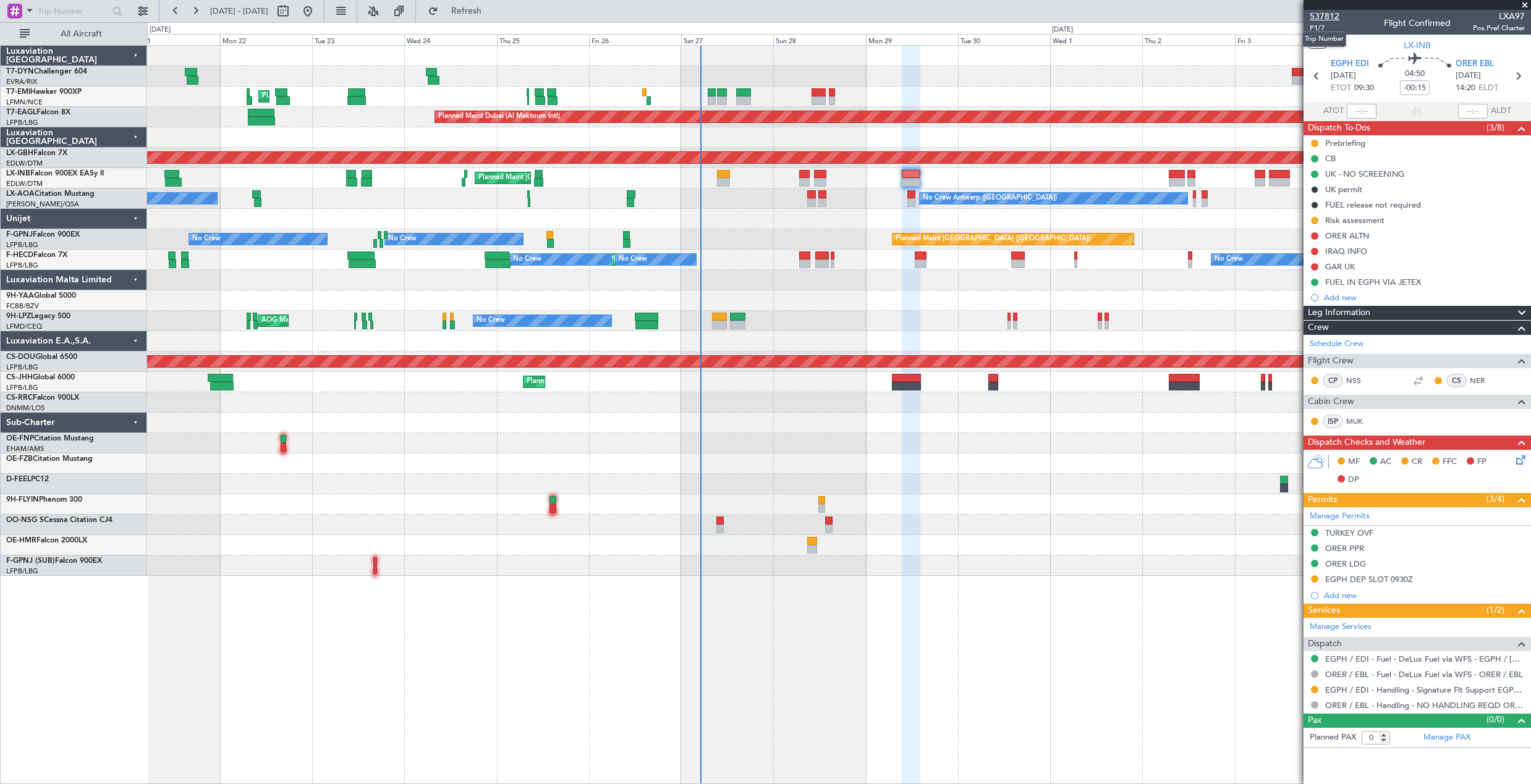
click at [1331, 17] on span "537812" at bounding box center [1324, 17] width 30 height 13
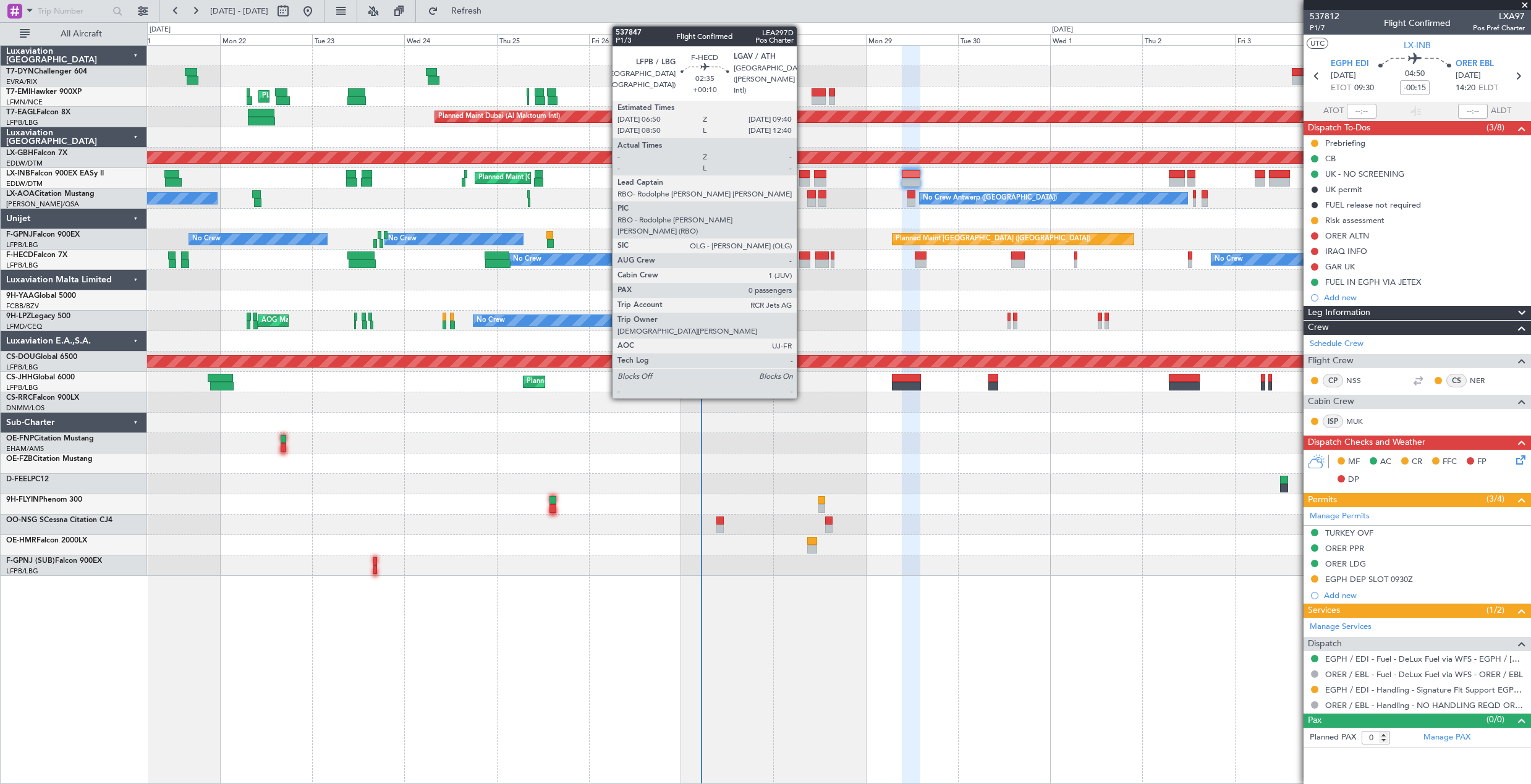
click at [802, 256] on div at bounding box center [804, 256] width 11 height 8
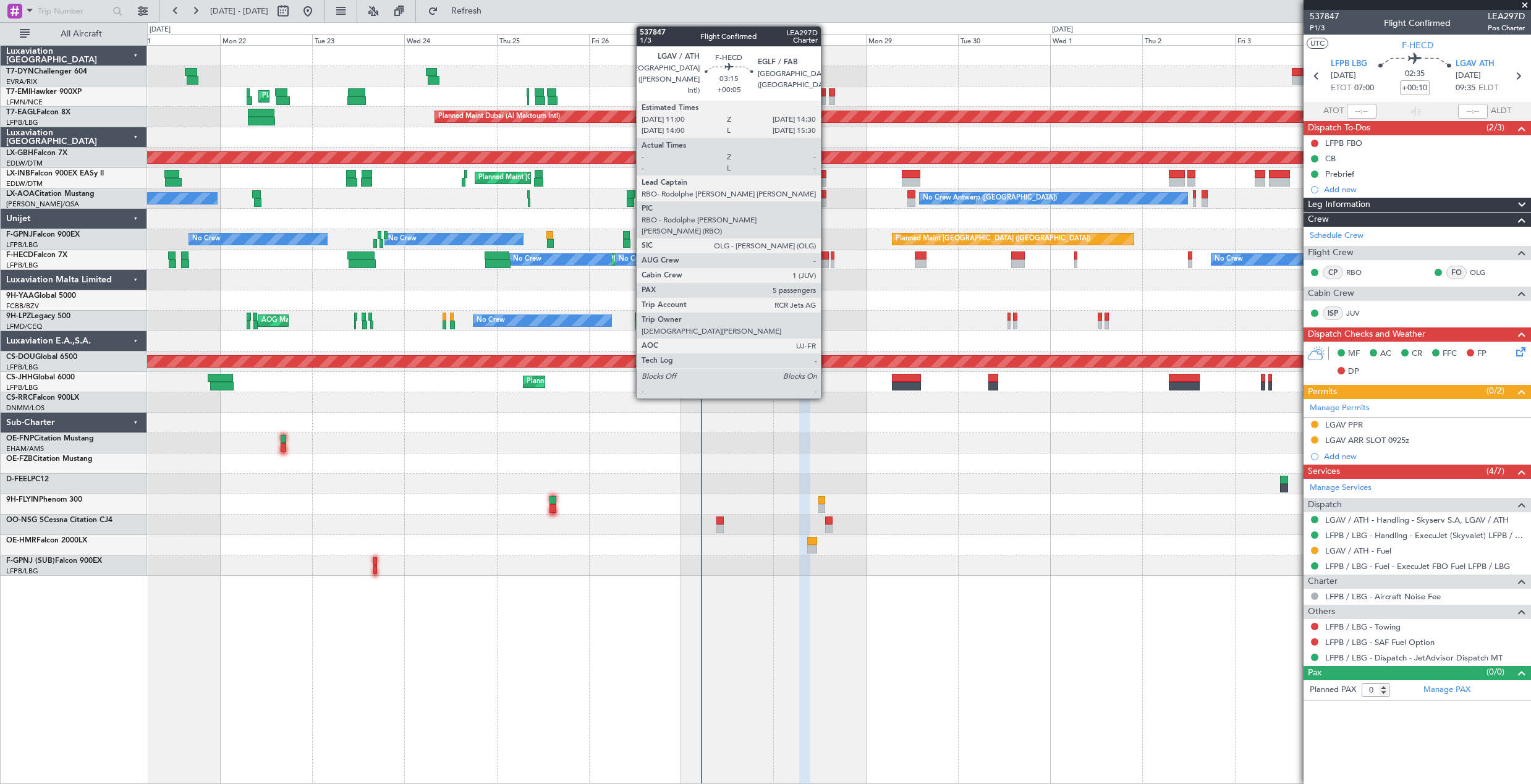
click at [826, 256] on div at bounding box center [822, 256] width 13 height 8
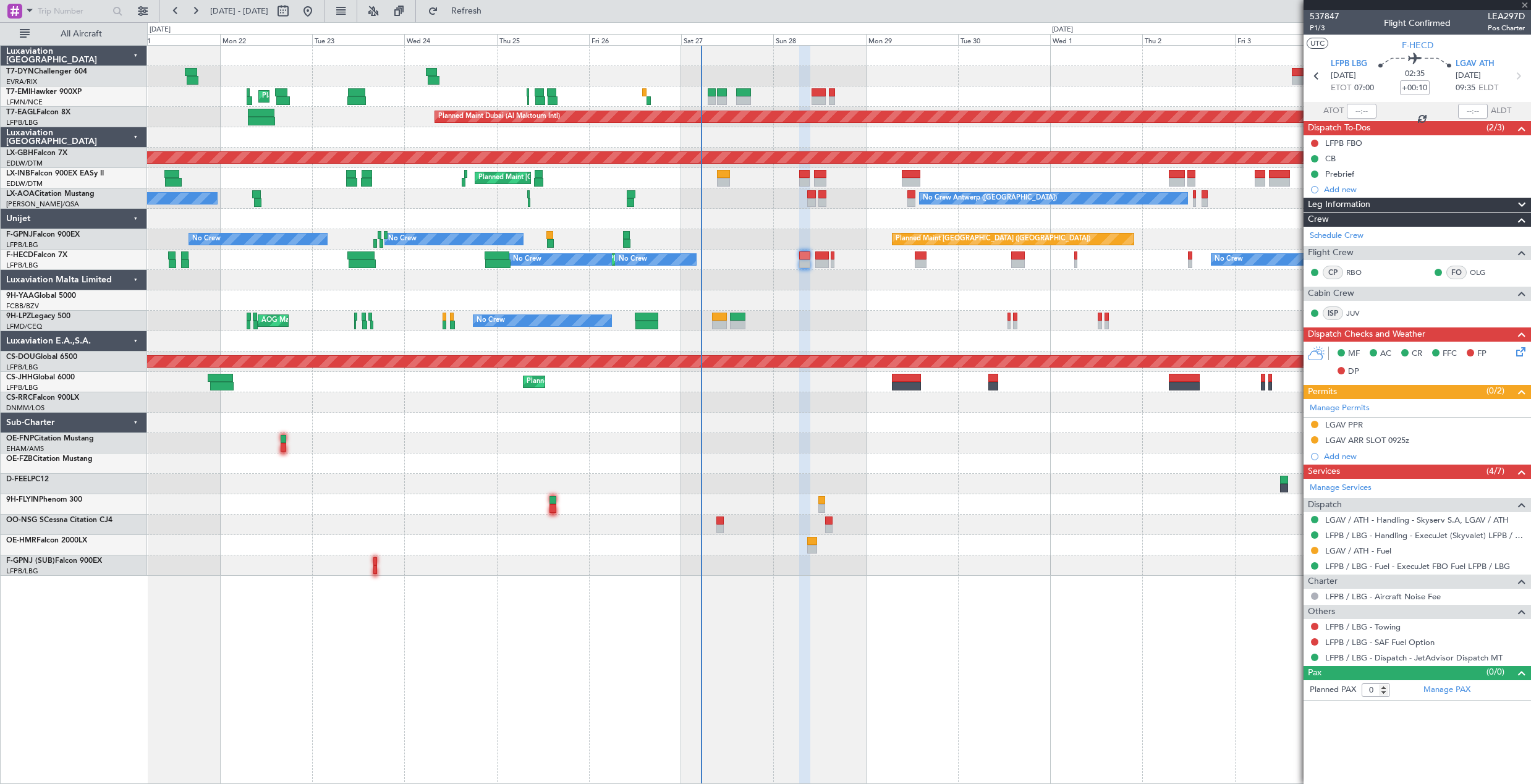
type input "+00:05"
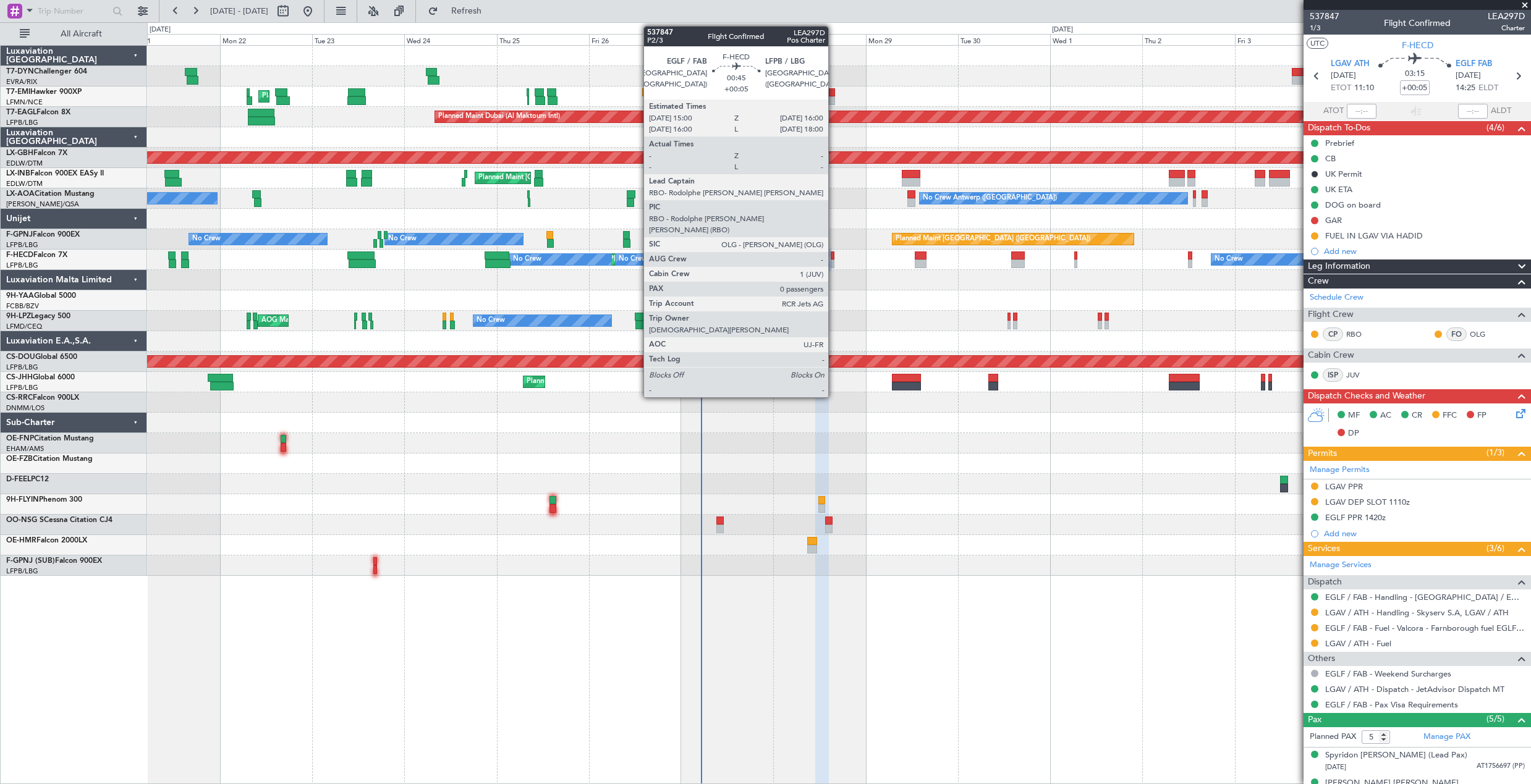
click at [834, 256] on div at bounding box center [833, 256] width 4 height 8
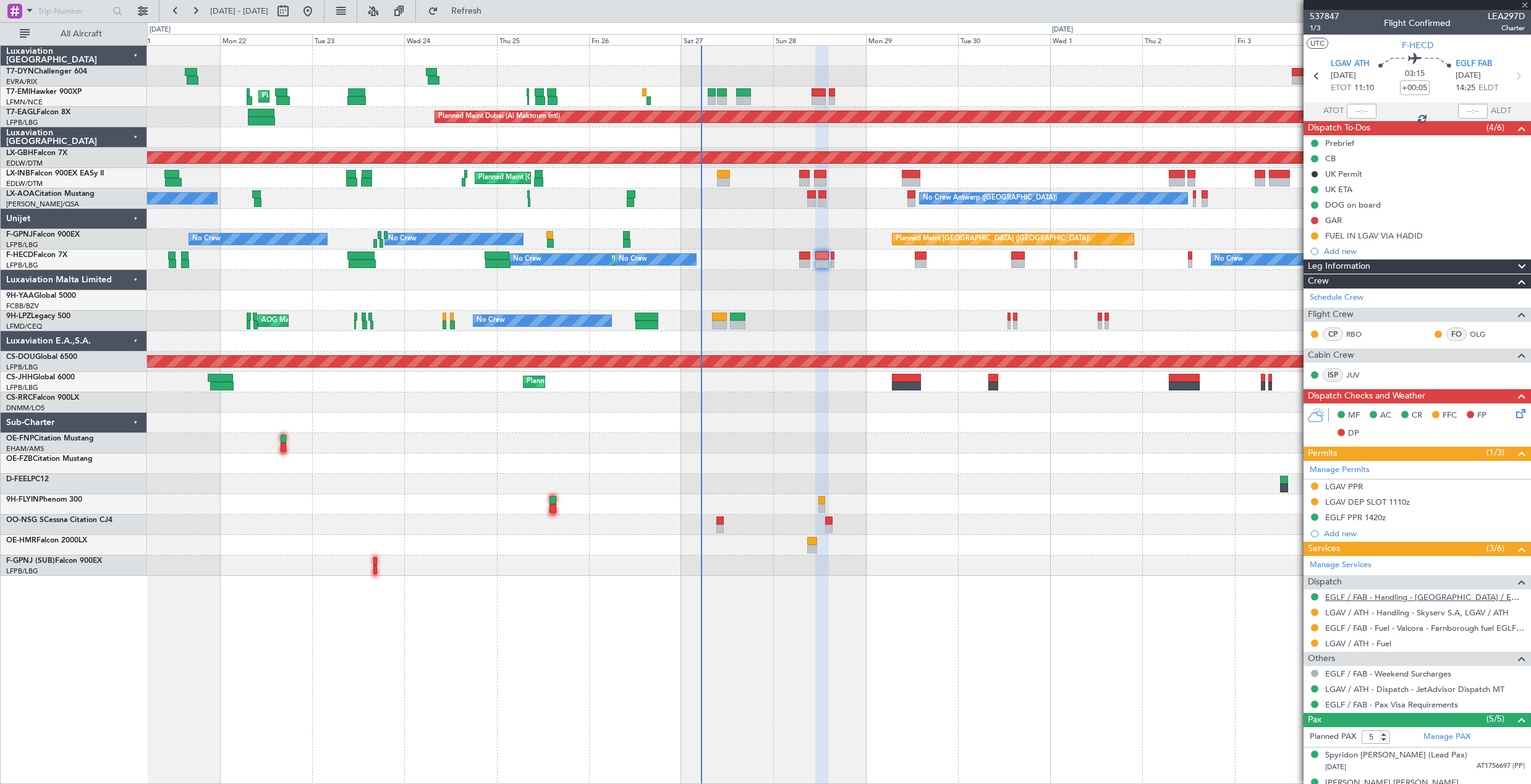
type input "0"
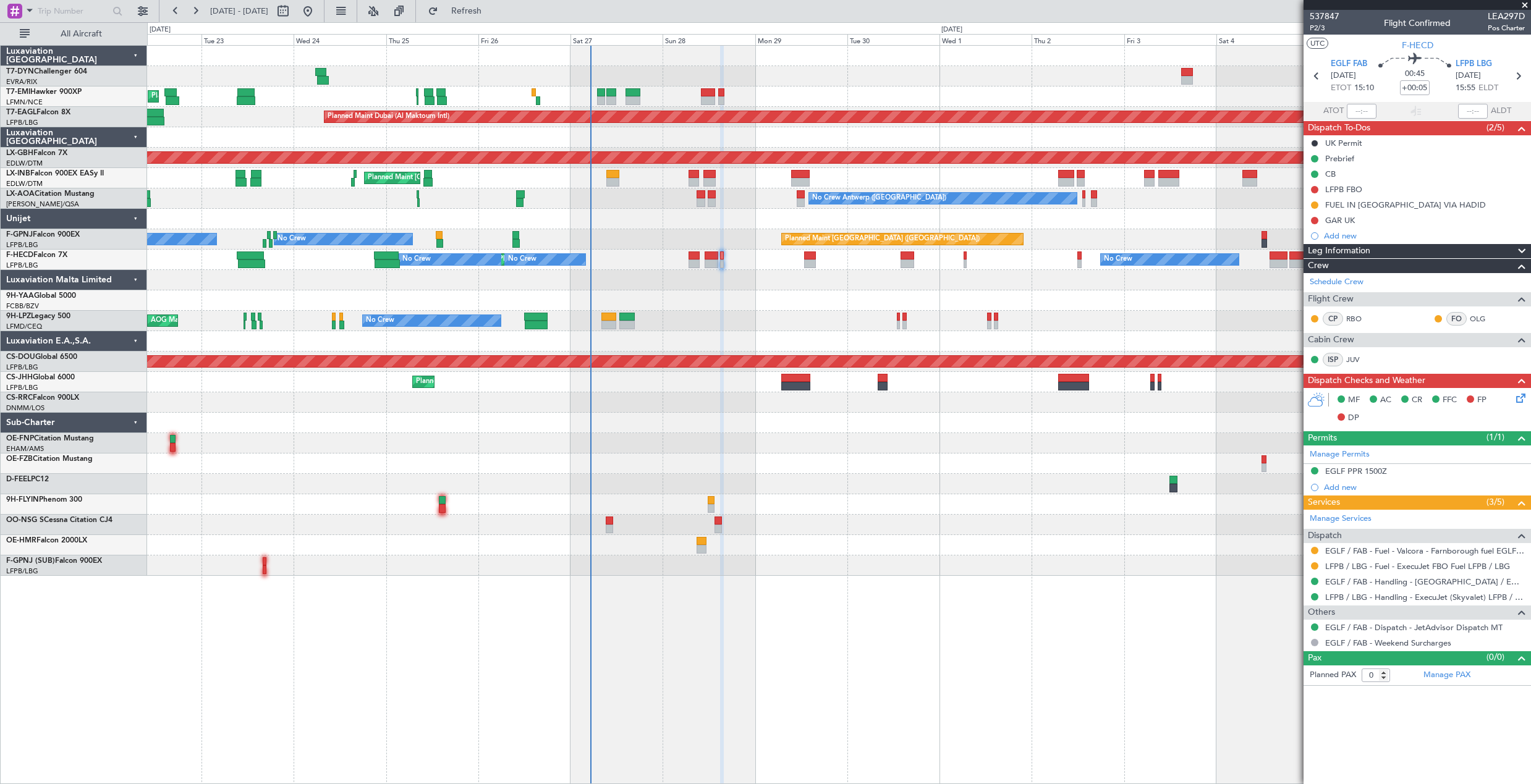
click at [796, 295] on div "Planned Maint [GEOGRAPHIC_DATA] Planned Maint [GEOGRAPHIC_DATA] (Al Maktoum Int…" at bounding box center [839, 311] width 1383 height 530
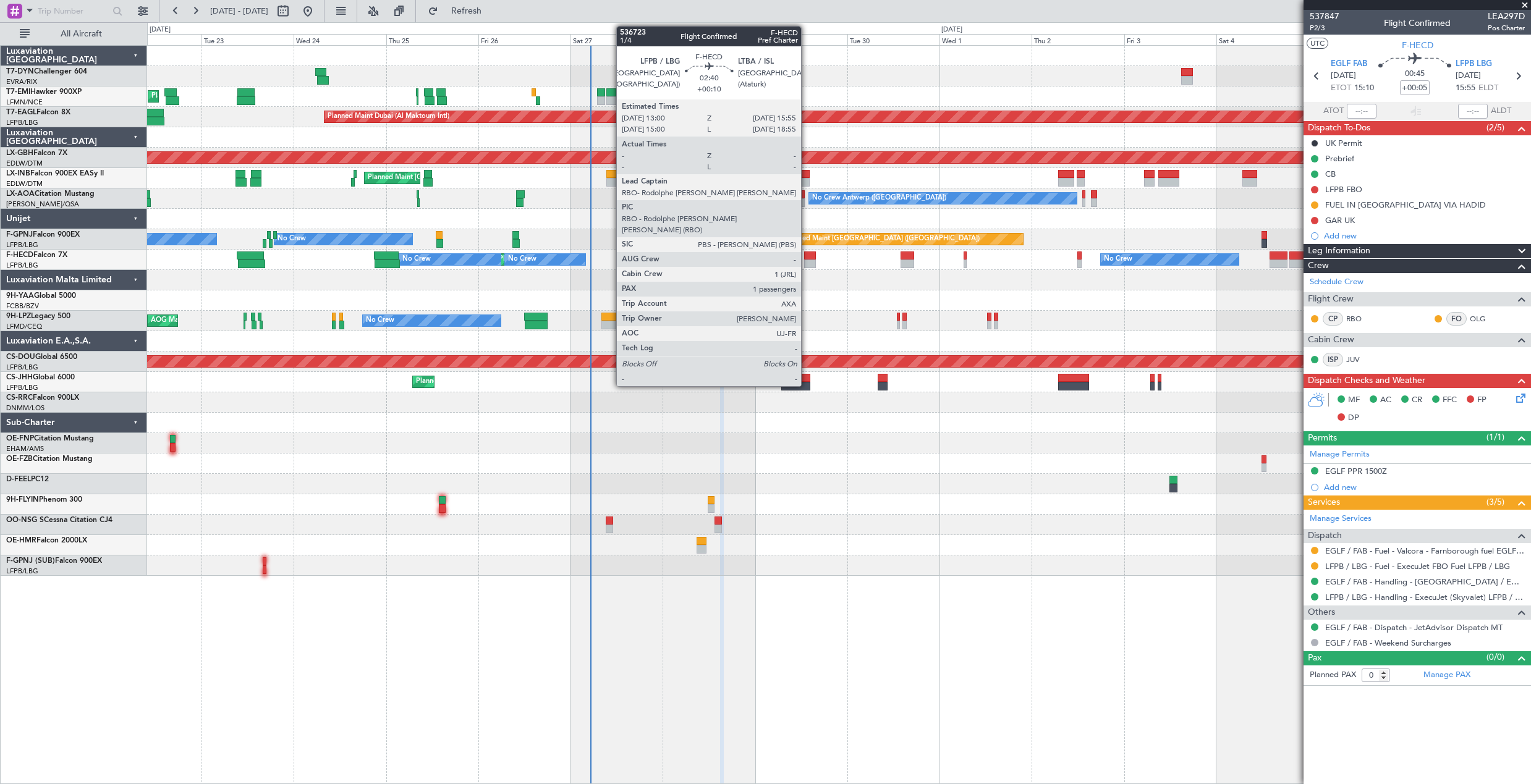
click at [806, 254] on div at bounding box center [810, 256] width 12 height 8
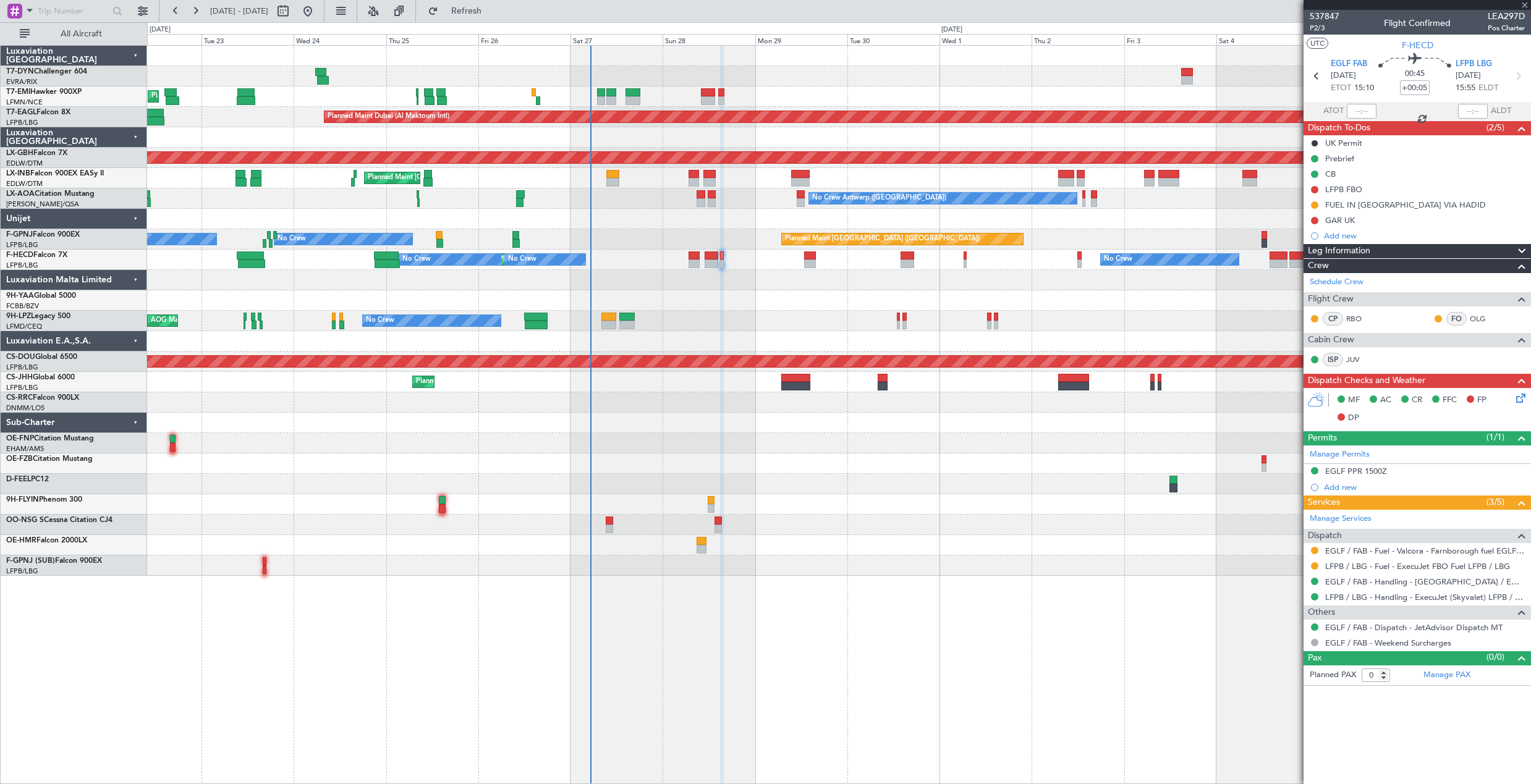
type input "+00:10"
type input "1"
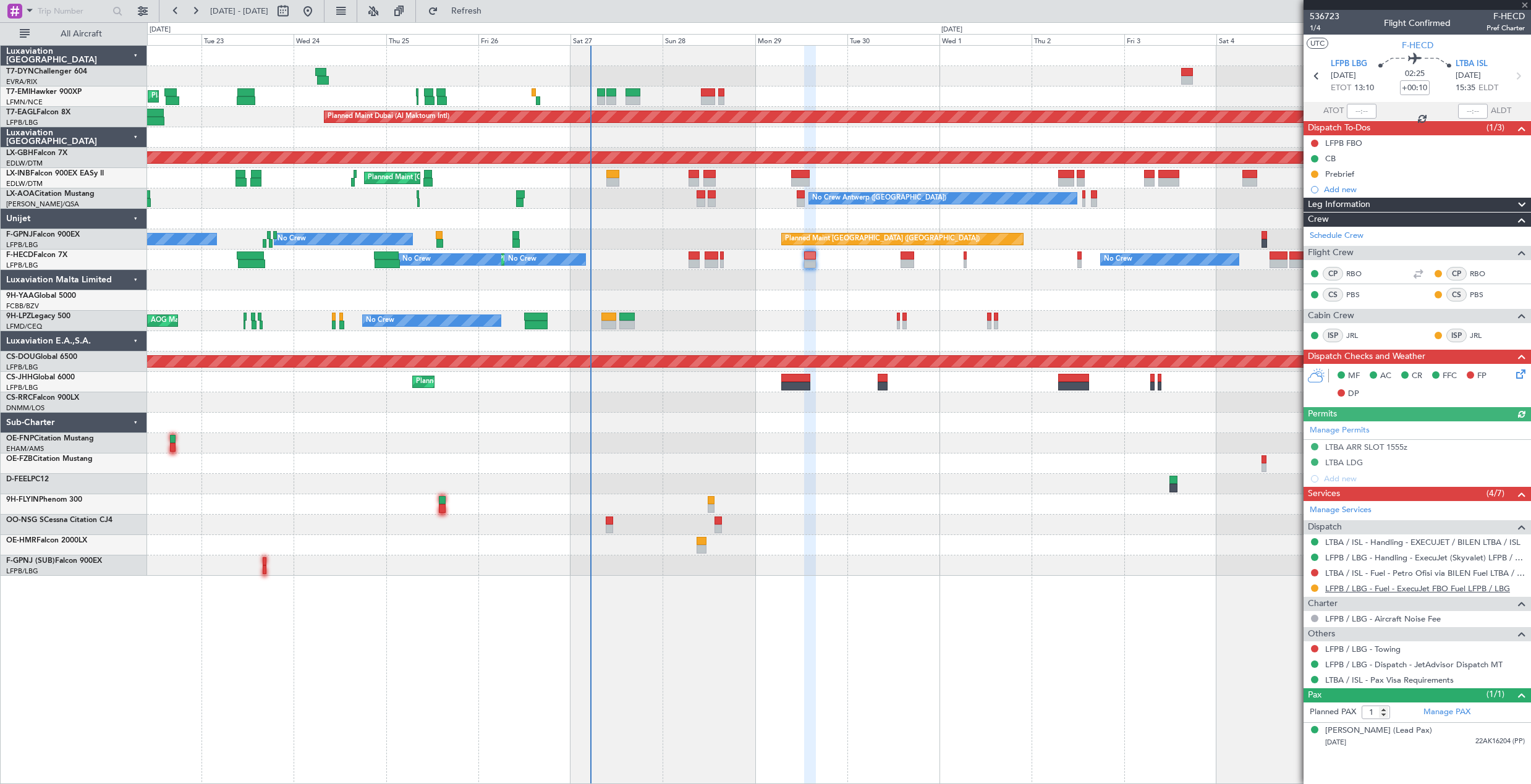
type input "-00:05"
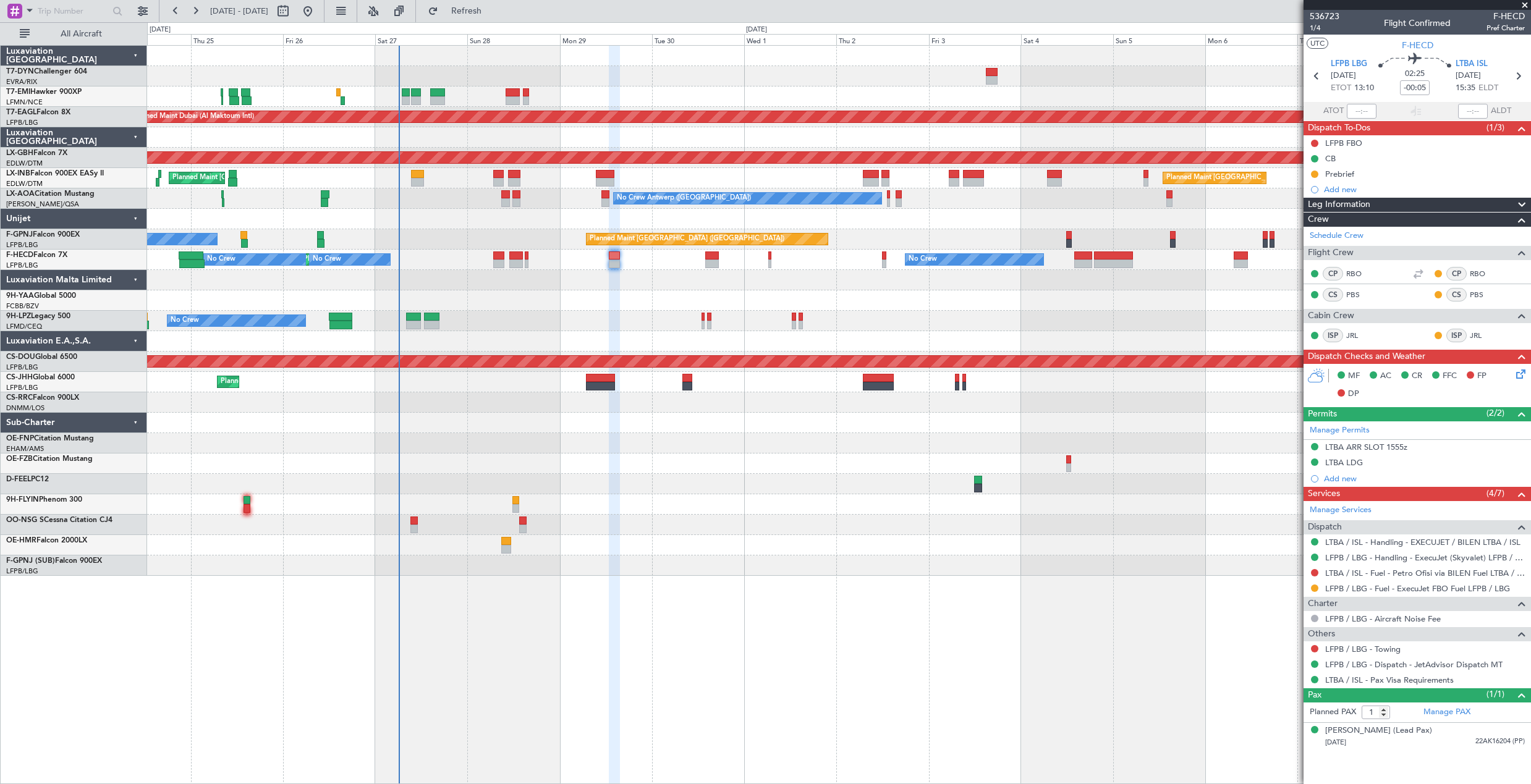
click at [640, 297] on div at bounding box center [839, 301] width 1383 height 21
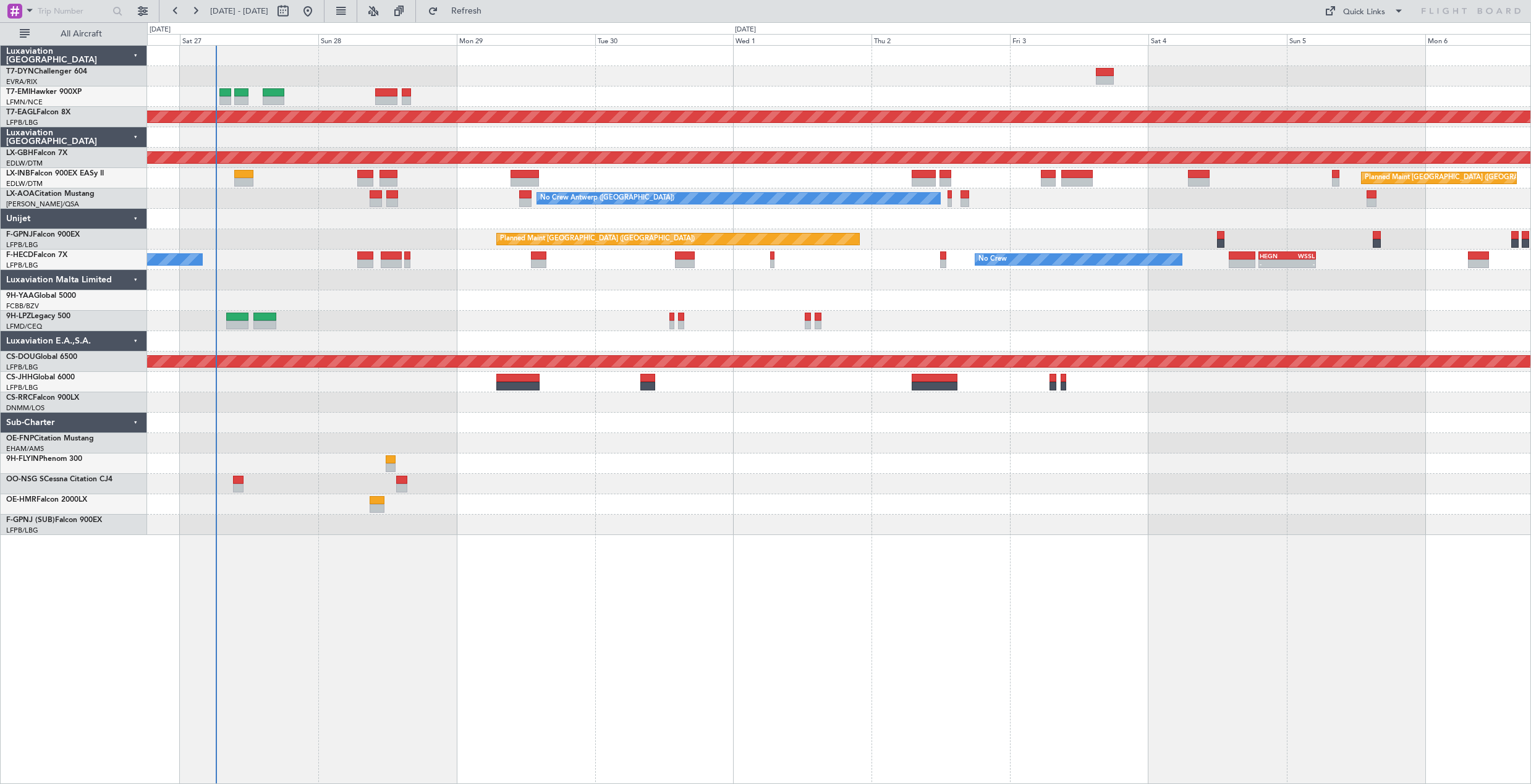
click at [651, 296] on div at bounding box center [839, 301] width 1383 height 21
